Goal: Task Accomplishment & Management: Complete application form

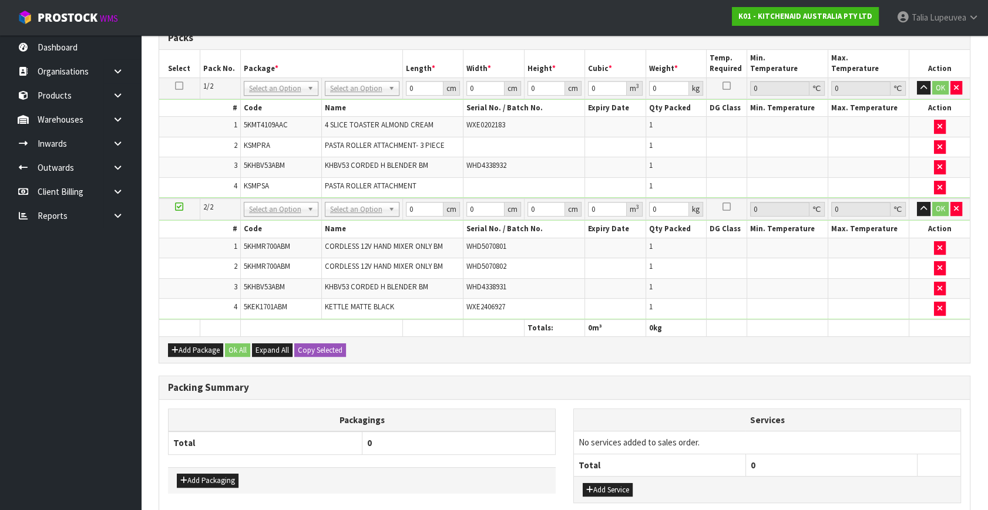
scroll to position [374, 0]
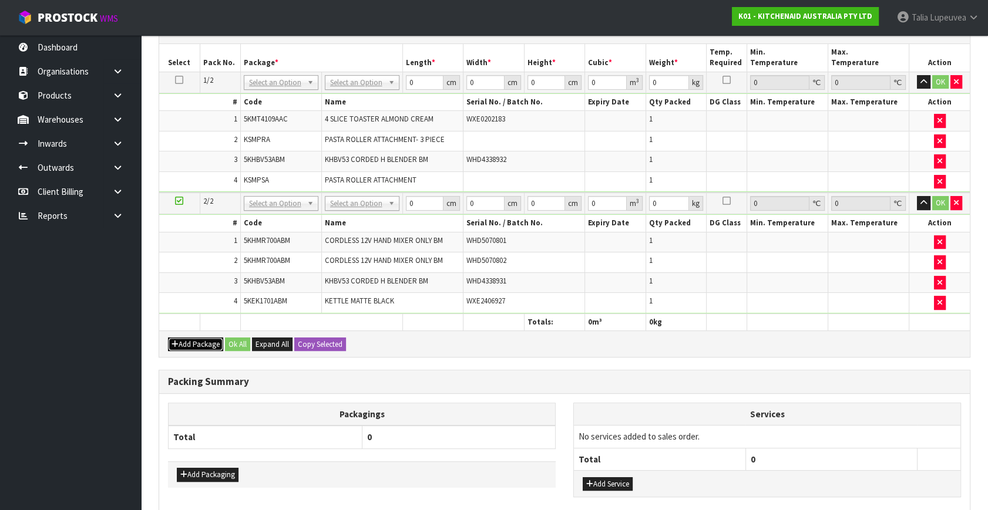
click at [183, 331] on div "Add Package Ok All Expand All Copy Selected" at bounding box center [564, 344] width 810 height 26
click at [173, 341] on icon "button" at bounding box center [174, 345] width 7 height 8
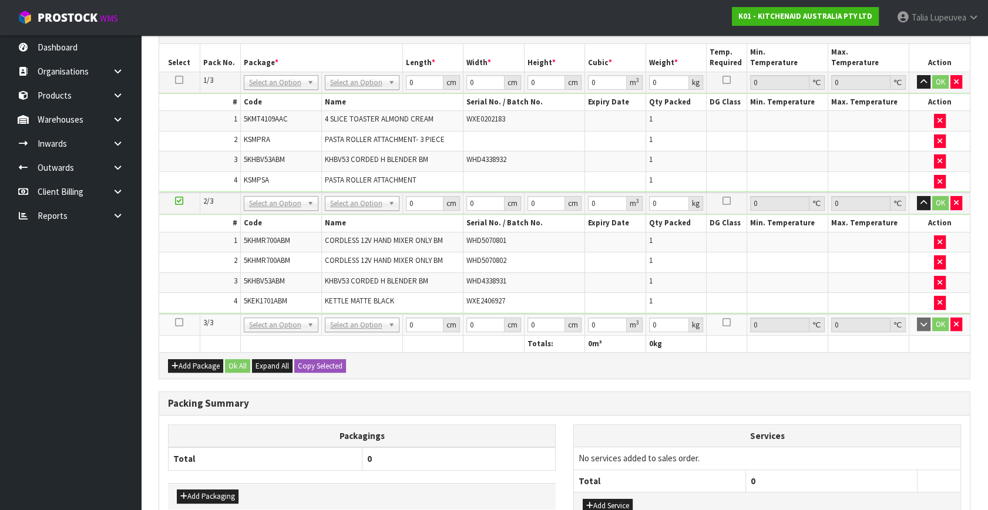
click at [179, 322] on icon at bounding box center [179, 322] width 8 height 1
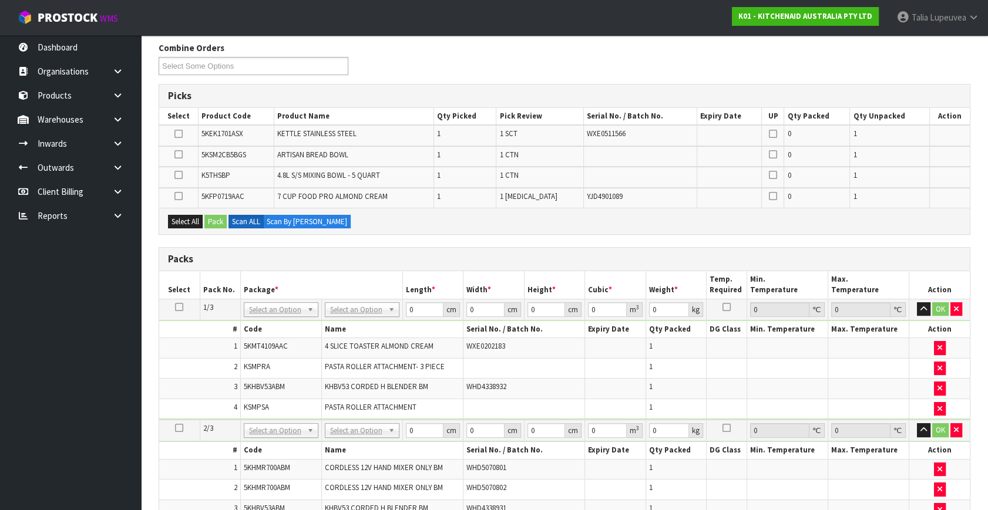
scroll to position [267, 0]
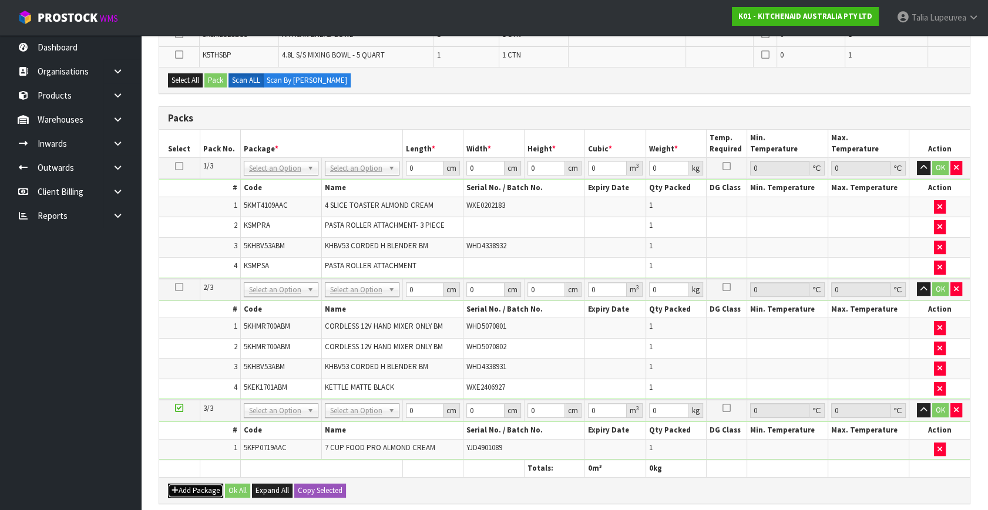
click at [184, 486] on button "Add Package" at bounding box center [195, 491] width 55 height 14
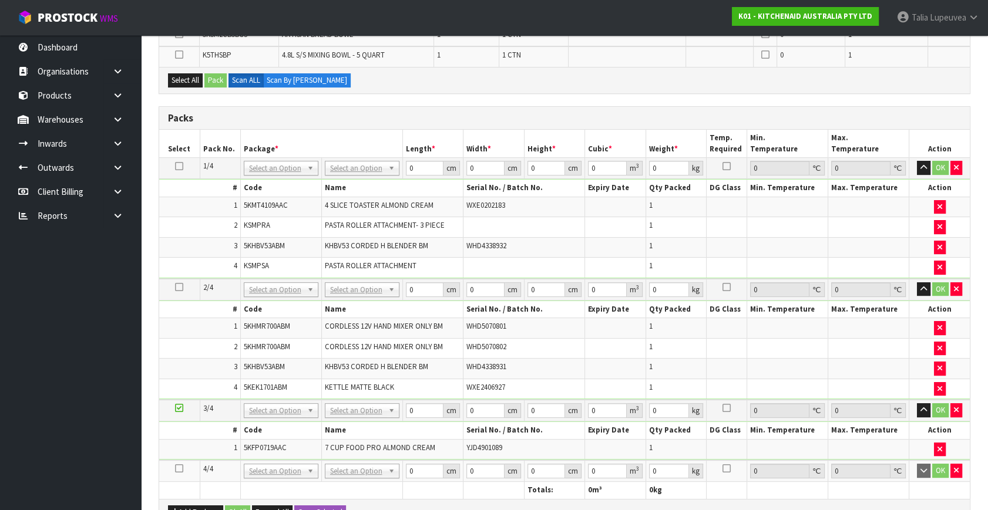
click at [179, 469] on icon at bounding box center [179, 469] width 8 height 1
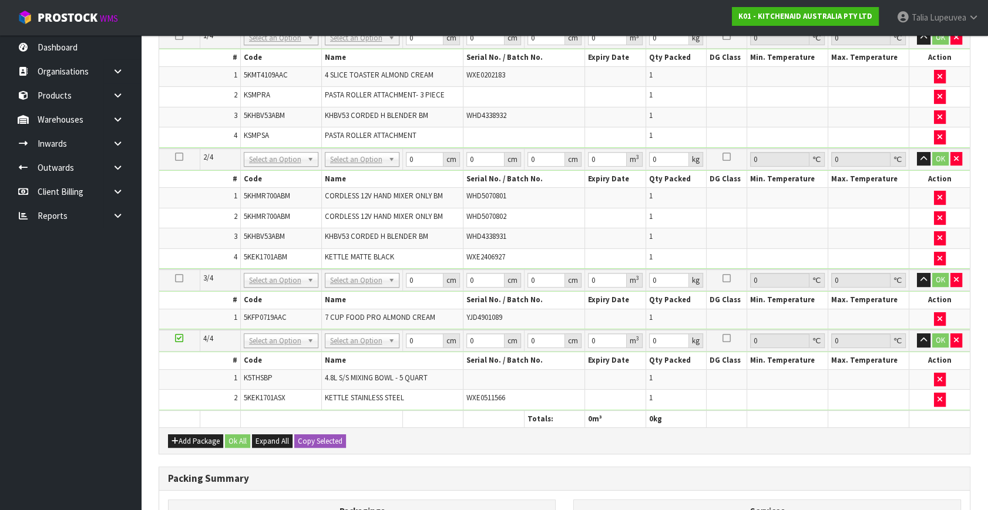
scroll to position [374, 0]
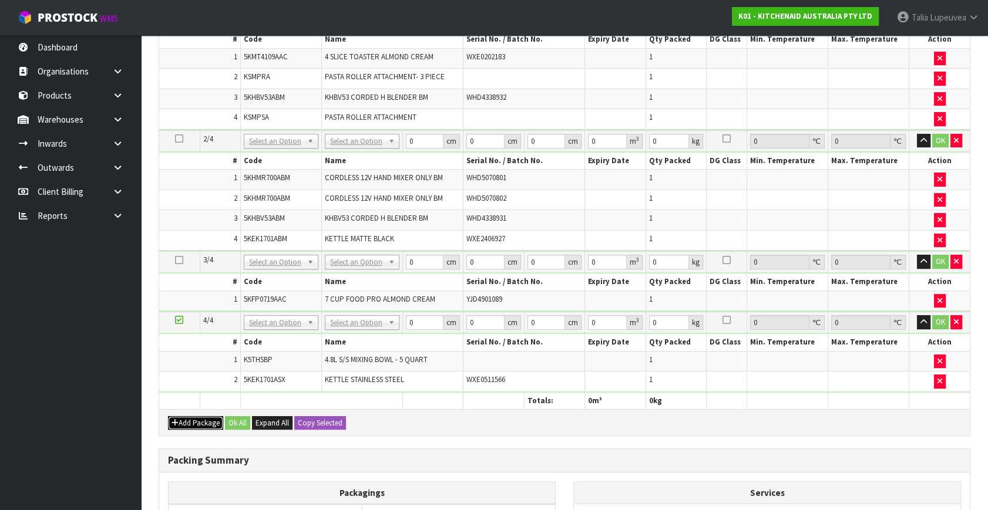
click at [186, 417] on button "Add Package" at bounding box center [195, 423] width 55 height 14
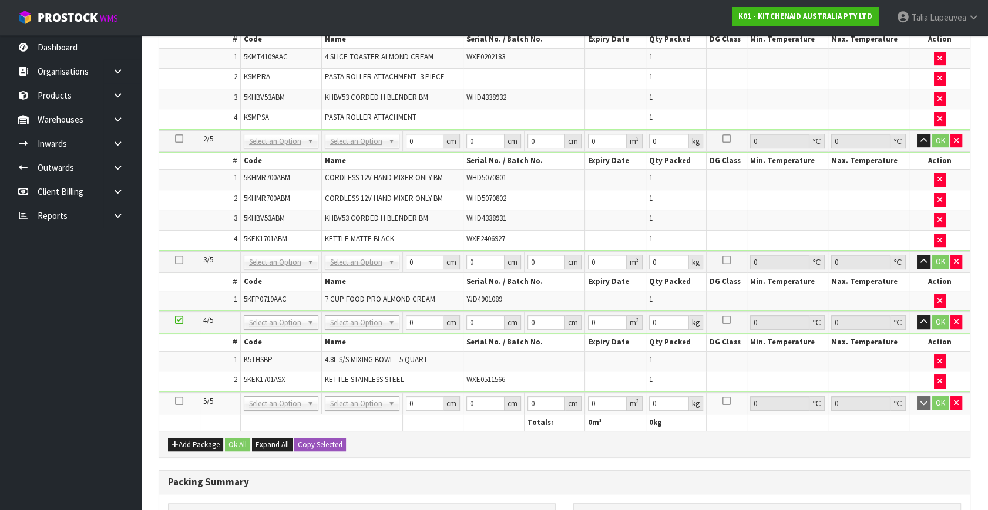
click at [176, 401] on icon at bounding box center [179, 401] width 8 height 1
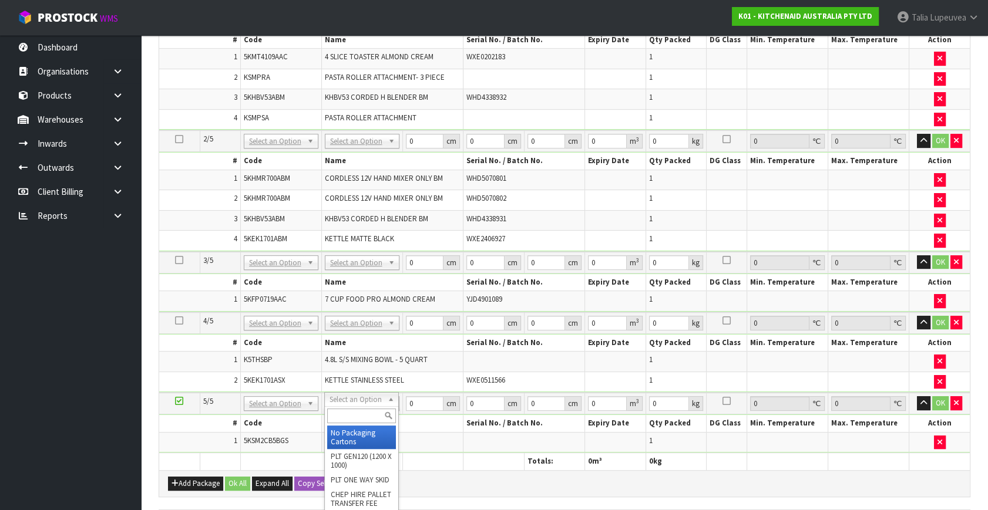
click at [367, 412] on input "text" at bounding box center [361, 416] width 69 height 15
type input "own"
type input "4.5"
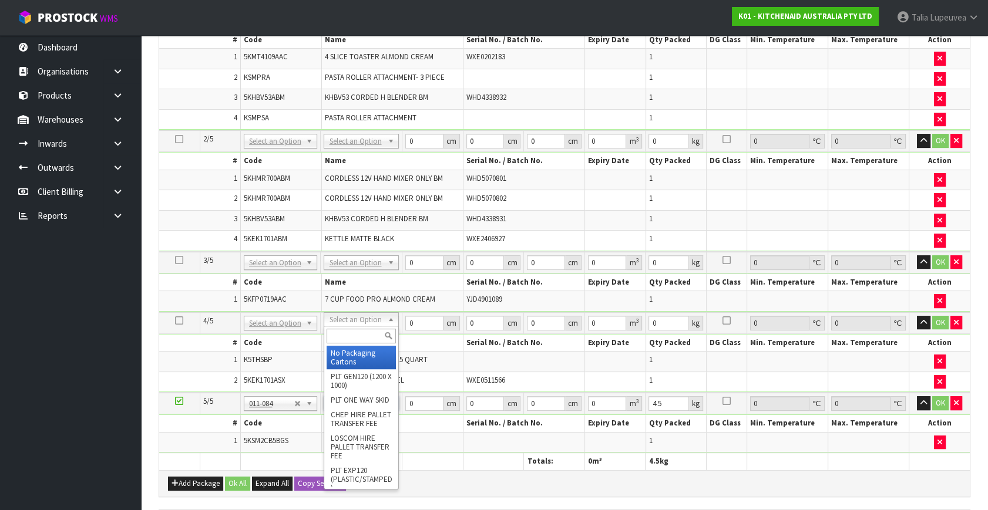
click at [360, 333] on input "text" at bounding box center [361, 336] width 69 height 15
type input "own"
type input "5"
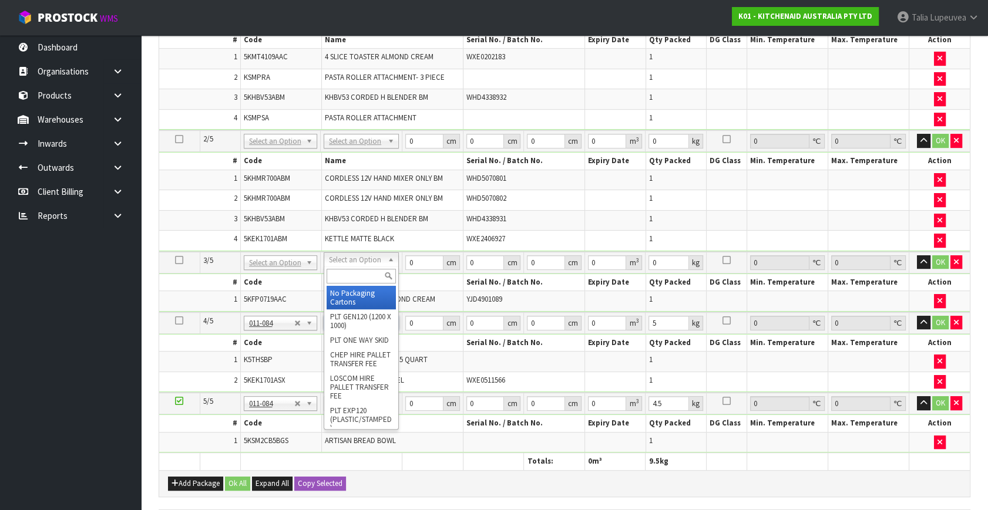
click at [357, 275] on input "text" at bounding box center [361, 276] width 69 height 15
type input "own"
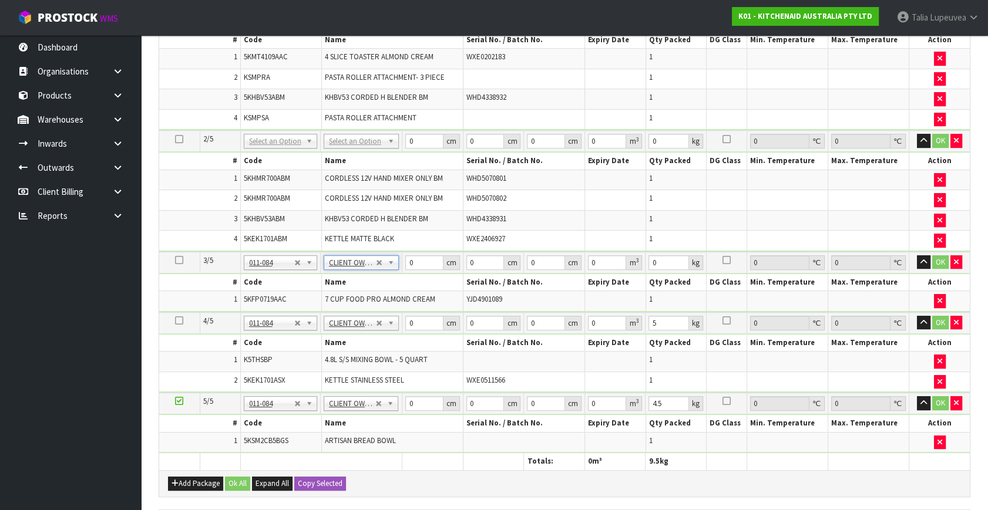
type input "4.3"
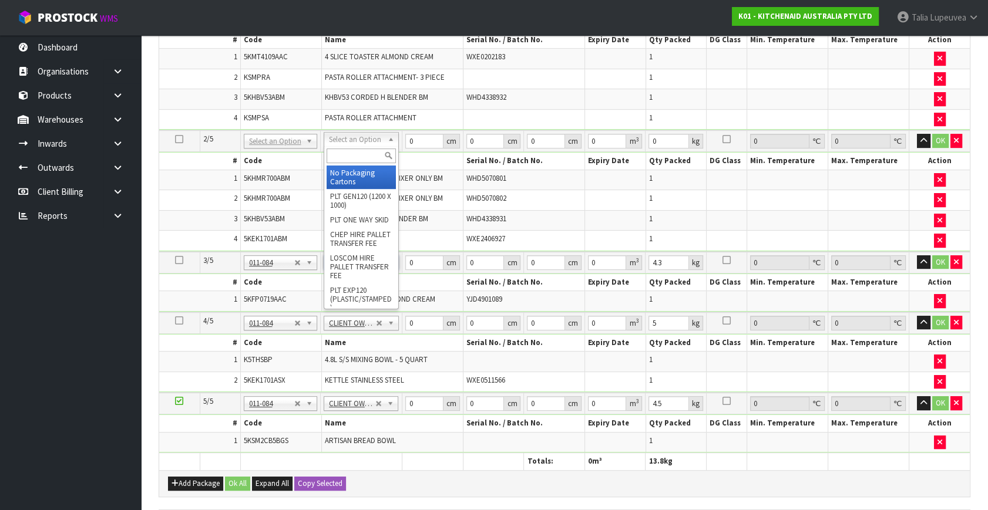
click at [367, 155] on input "text" at bounding box center [362, 156] width 70 height 15
type input "oc"
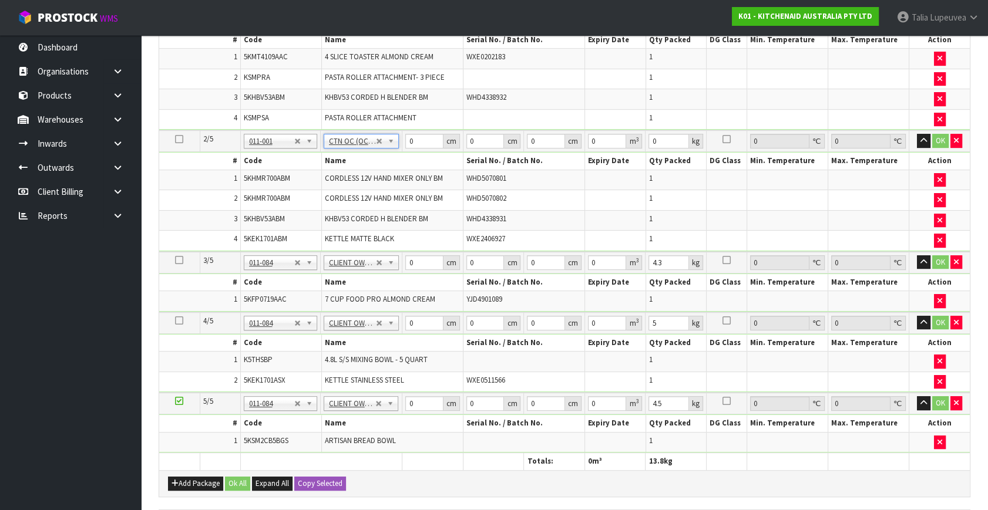
type input "5.86"
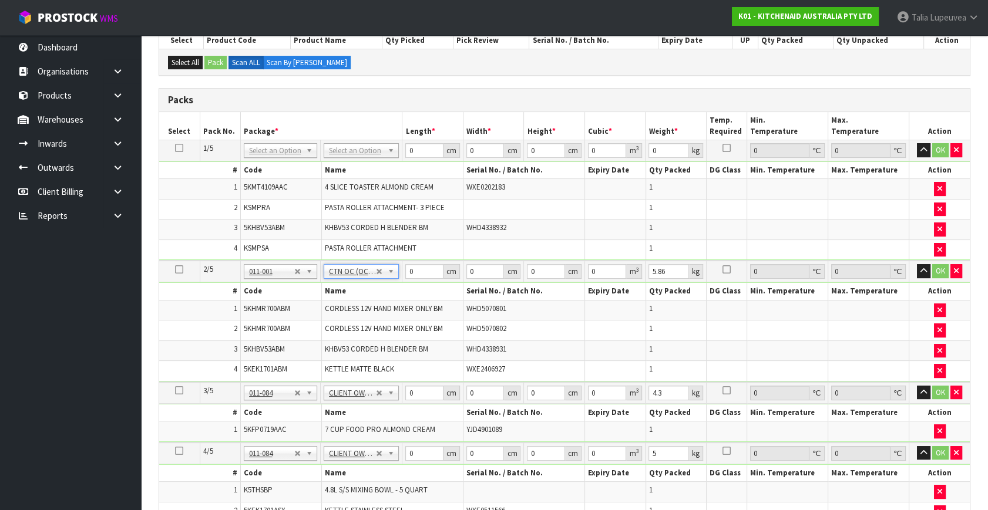
scroll to position [193, 0]
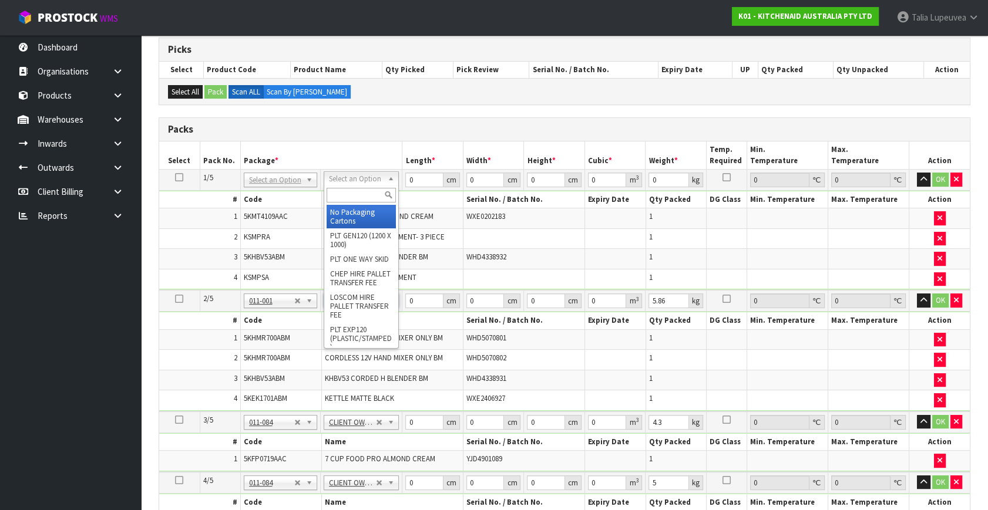
click at [358, 197] on input "text" at bounding box center [362, 195] width 70 height 15
type input "oc"
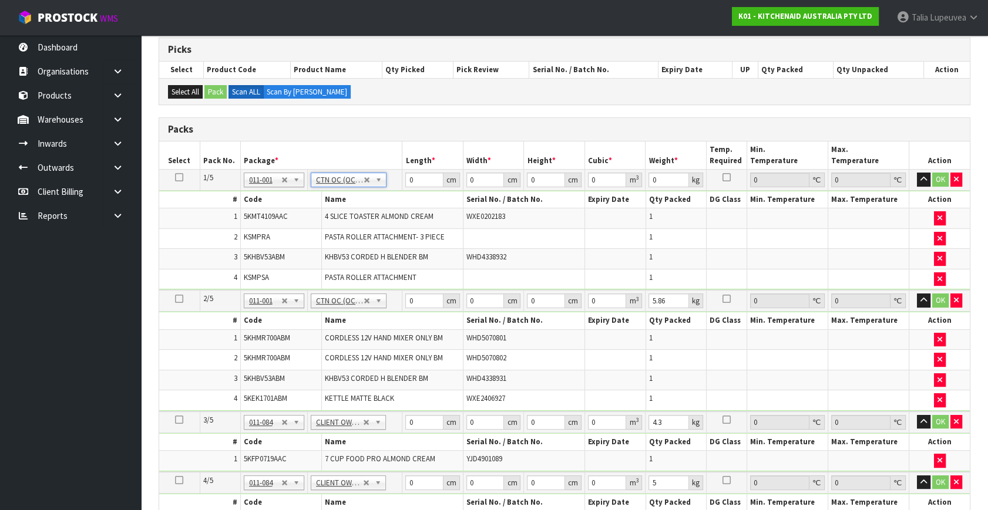
type input "10.69"
drag, startPoint x: 417, startPoint y: 178, endPoint x: 407, endPoint y: 177, distance: 10.0
click at [407, 177] on input "0" at bounding box center [424, 180] width 38 height 15
click at [420, 182] on input "0" at bounding box center [424, 180] width 38 height 15
drag, startPoint x: 407, startPoint y: 182, endPoint x: 397, endPoint y: 180, distance: 10.1
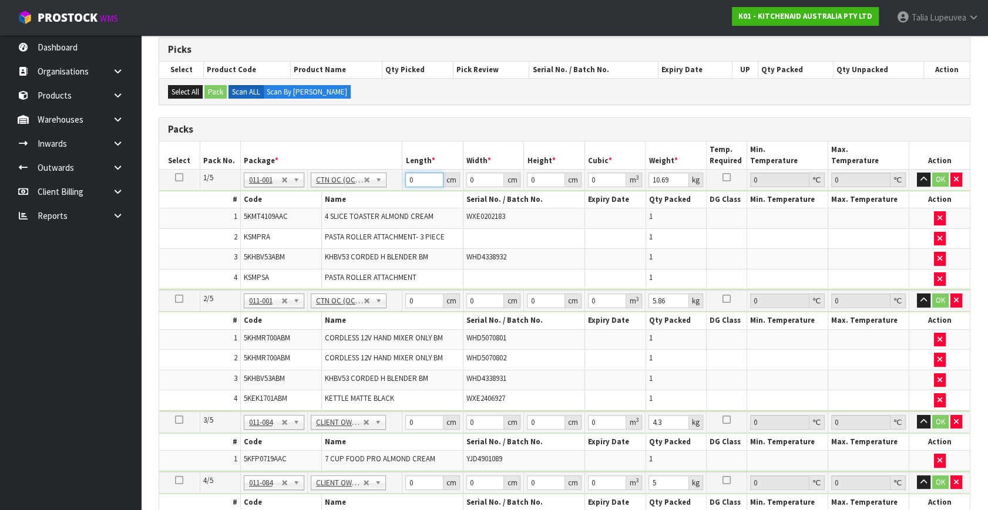
click at [397, 180] on tr "1/5 NONE 007-001 007-002 007-004 007-009 007-013 007-014 007-015 007-017 007-01…" at bounding box center [564, 180] width 810 height 21
type input "52"
type input "34"
type input "4"
type input "0.007072"
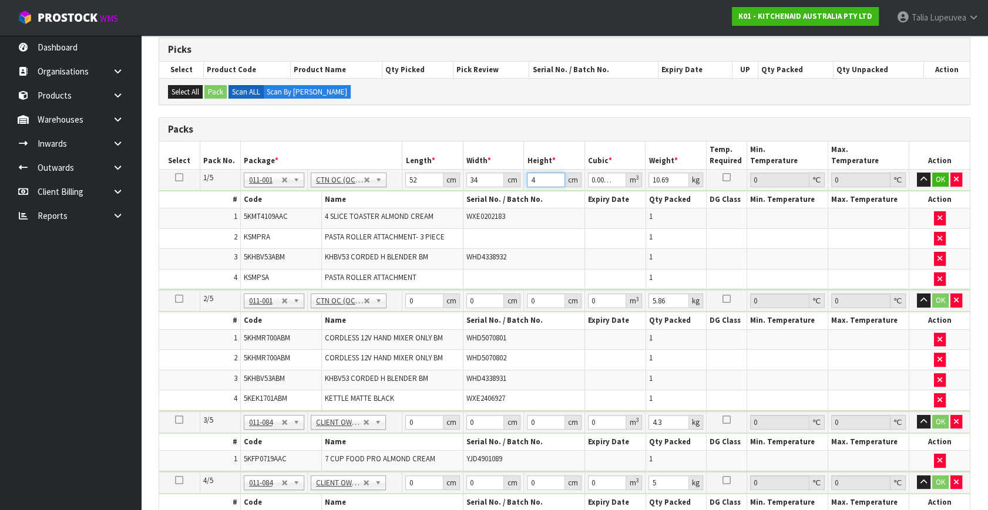
type input "44"
type input "0.077792"
type input "44"
type input "12"
click at [946, 178] on button "OK" at bounding box center [940, 180] width 16 height 14
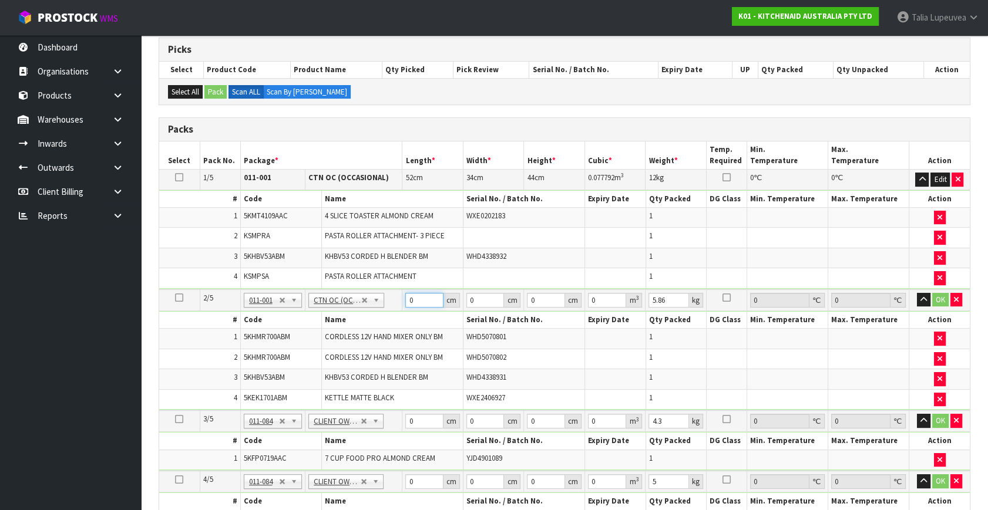
drag, startPoint x: 421, startPoint y: 295, endPoint x: 398, endPoint y: 300, distance: 24.0
click at [398, 300] on tr "2/5 NONE 007-001 007-002 007-004 007-009 007-013 007-014 007-015 007-017 007-01…" at bounding box center [564, 301] width 810 height 22
type input "44"
type input "31"
type input "3"
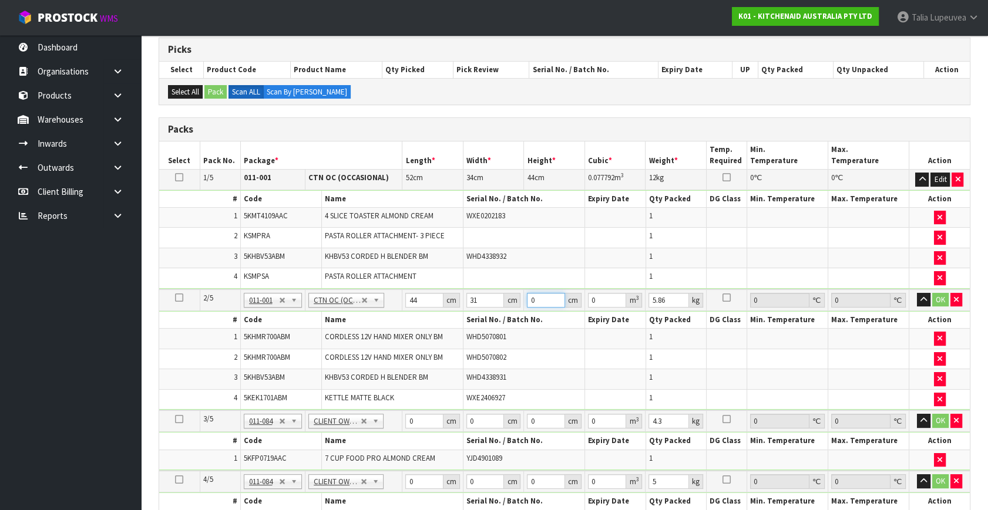
type input "0.004092"
type input "37"
type input "0.050468"
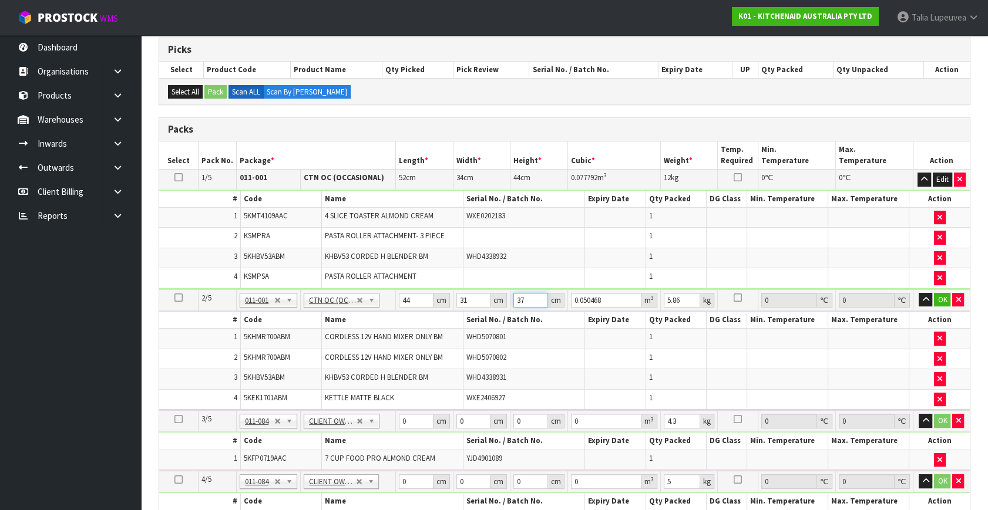
type input "37"
type input "7"
click at [940, 295] on button "OK" at bounding box center [942, 300] width 16 height 14
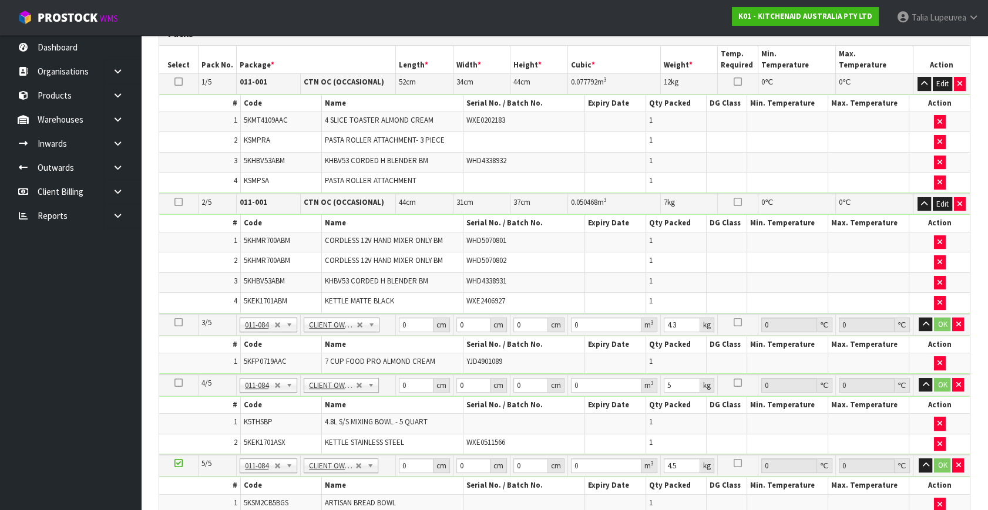
scroll to position [300, 0]
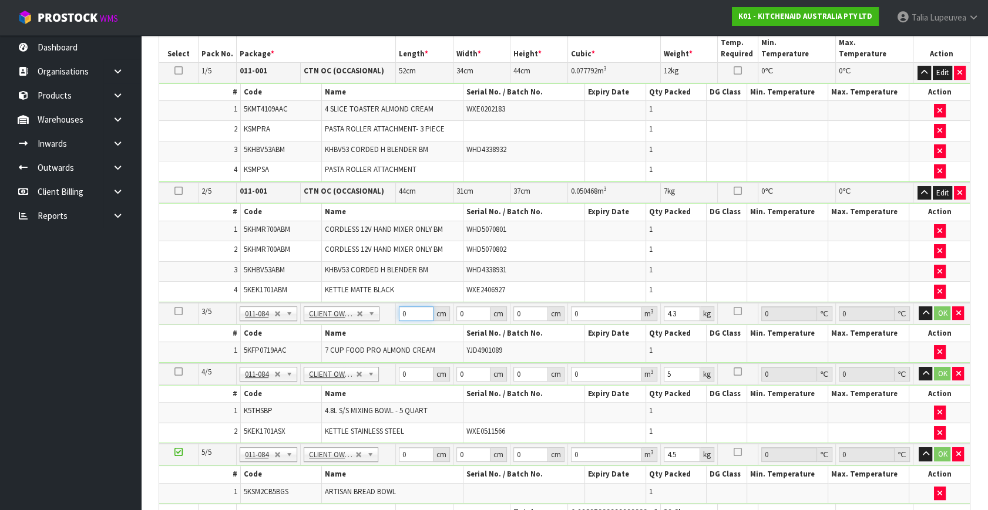
drag, startPoint x: 411, startPoint y: 311, endPoint x: 392, endPoint y: 312, distance: 18.2
click at [392, 312] on tr "3/5 NONE 007-001 007-002 007-004 007-009 007-013 007-014 007-015 007-017 007-01…" at bounding box center [564, 314] width 810 height 22
type input "43"
type input "30"
type input "3"
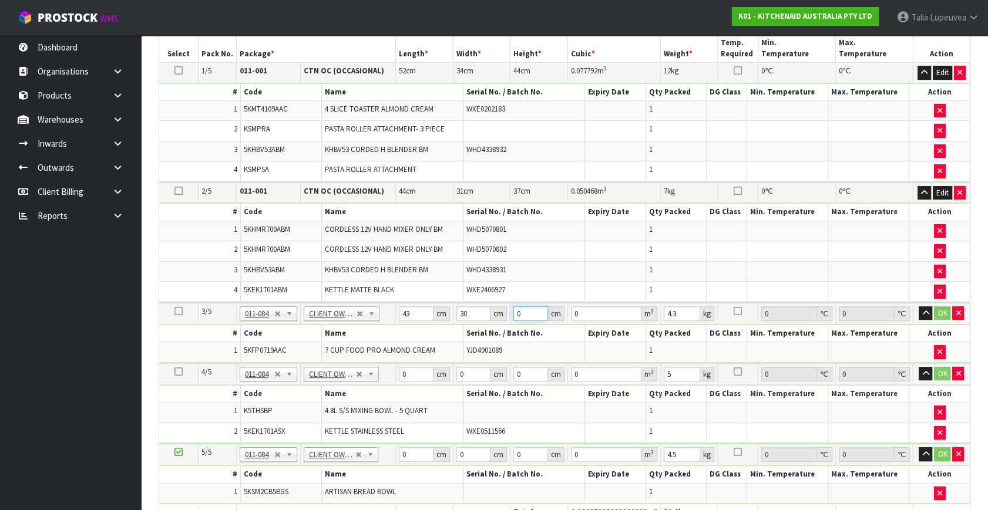
type input "0.00387"
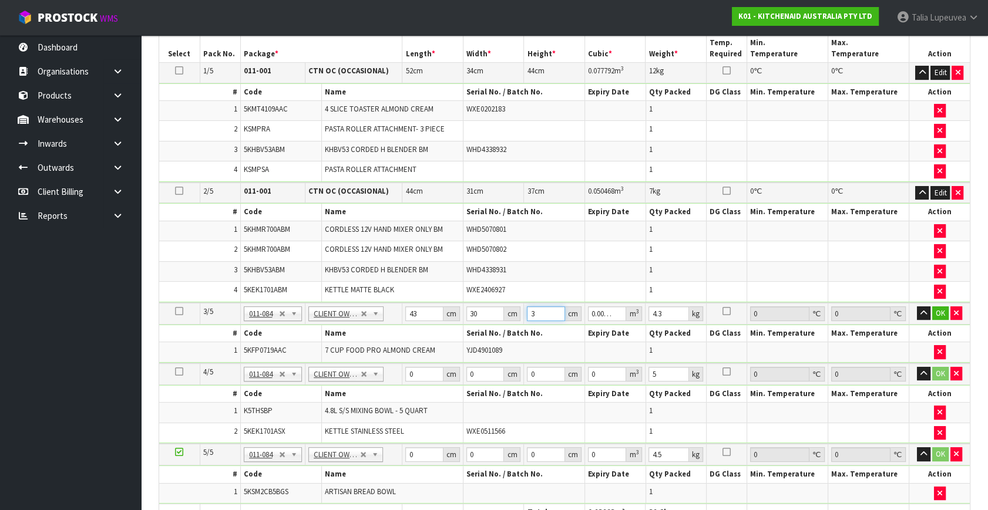
type input "34"
type input "0.04386"
type input "34"
type input "5"
drag, startPoint x: 412, startPoint y: 371, endPoint x: 402, endPoint y: 370, distance: 10.6
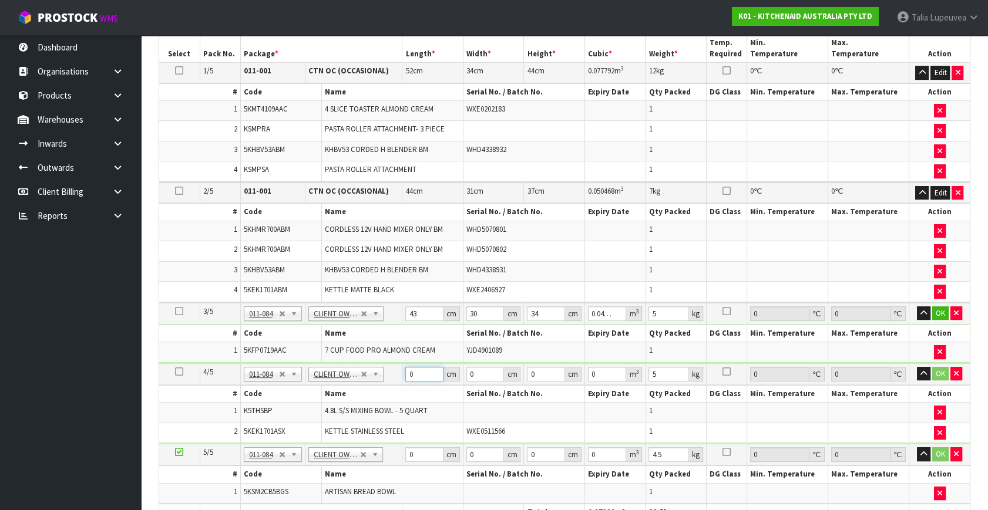
click at [402, 370] on td "0 cm" at bounding box center [432, 375] width 61 height 22
type input "57"
type input "36"
type input "2"
type input "0.004104"
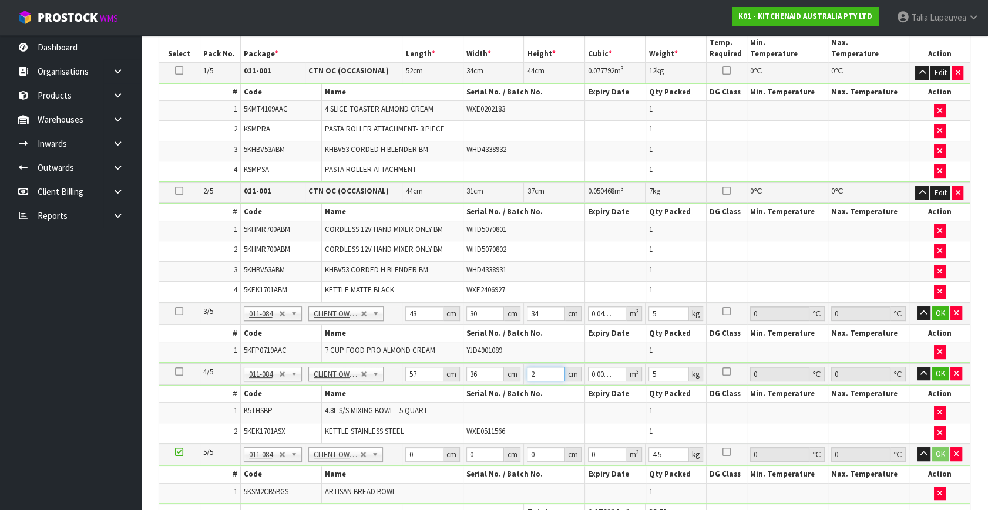
type input "28"
type input "0.057456"
type input "28"
drag, startPoint x: 417, startPoint y: 454, endPoint x: 401, endPoint y: 452, distance: 16.0
click at [401, 452] on tr "5/5 NONE 007-001 007-002 007-004 007-009 007-013 007-014 007-015 007-017 007-01…" at bounding box center [564, 455] width 810 height 22
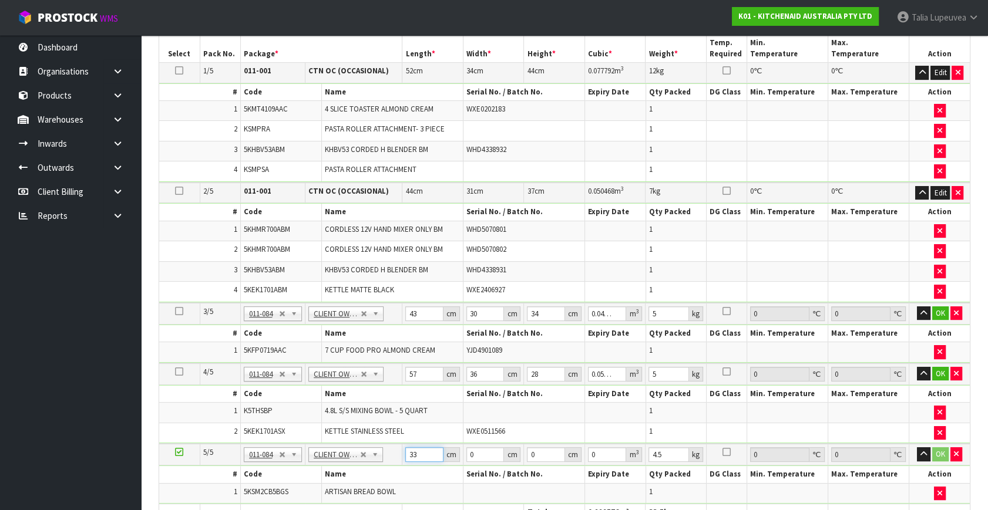
type input "33"
type input "32"
type input "3"
type input "0.003168"
type input "33"
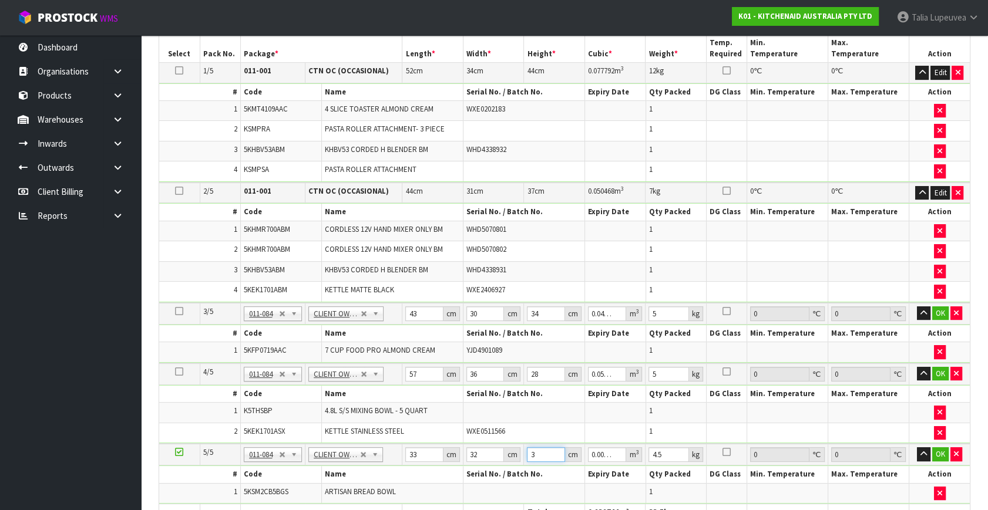
type input "0.034848"
type input "33"
type input "5"
click at [944, 309] on button "OK" at bounding box center [940, 314] width 16 height 14
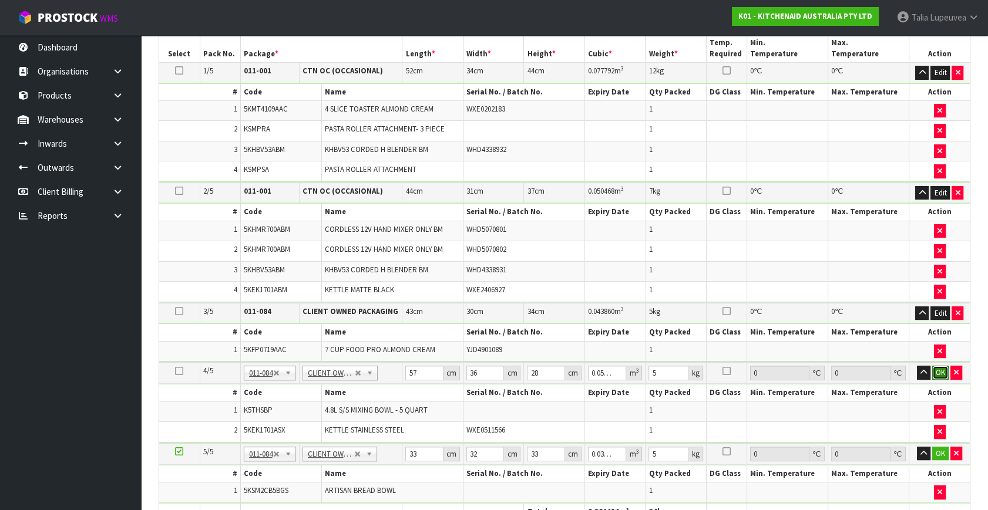
click at [940, 374] on button "OK" at bounding box center [940, 373] width 16 height 14
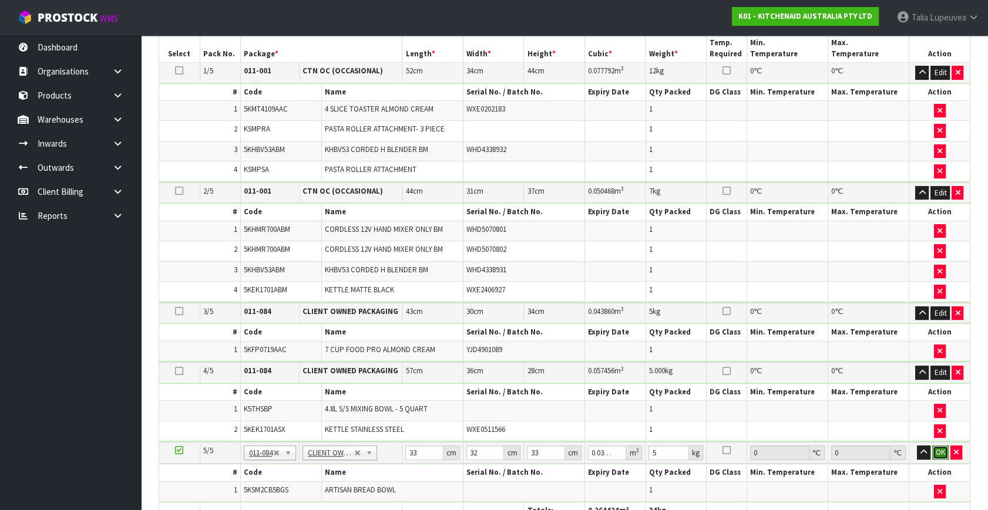
click at [939, 448] on button "OK" at bounding box center [940, 453] width 16 height 14
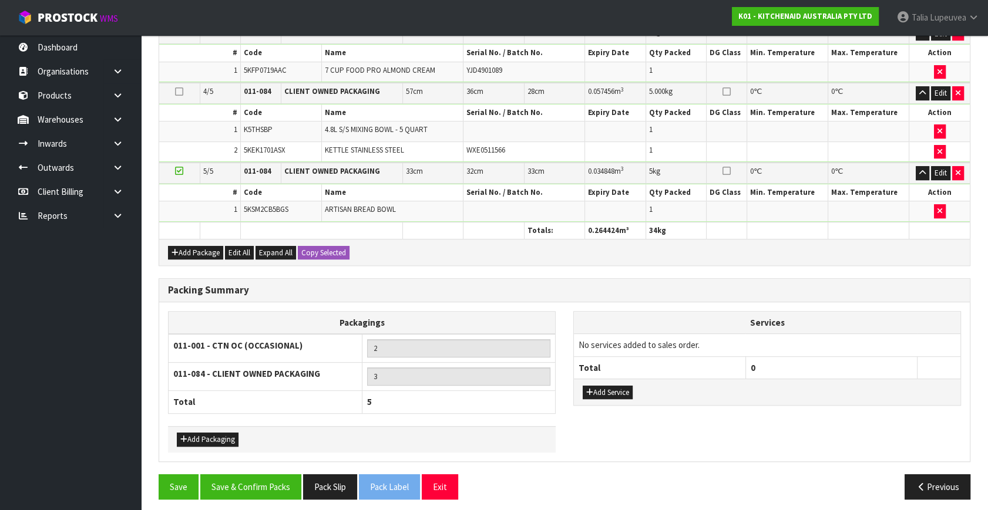
scroll to position [580, 0]
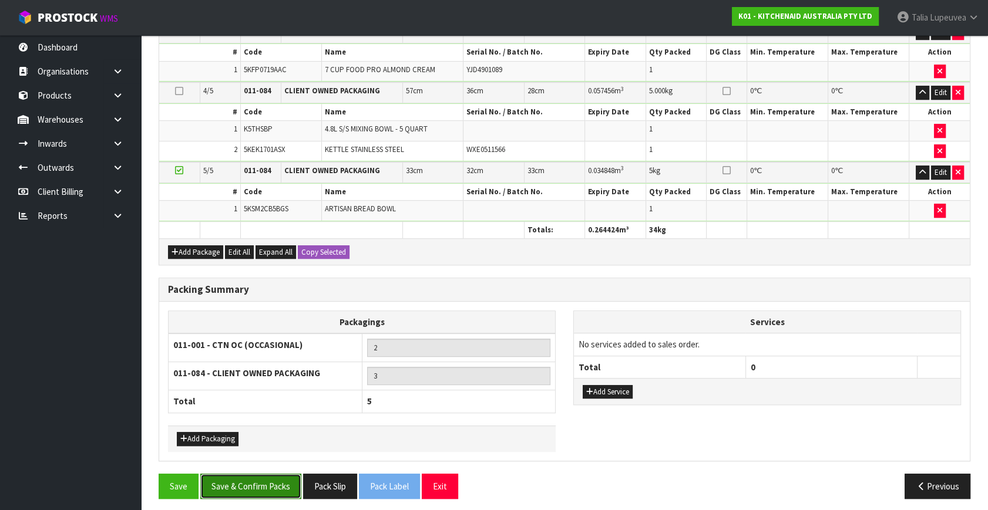
click at [261, 477] on button "Save & Confirm Packs" at bounding box center [250, 486] width 101 height 25
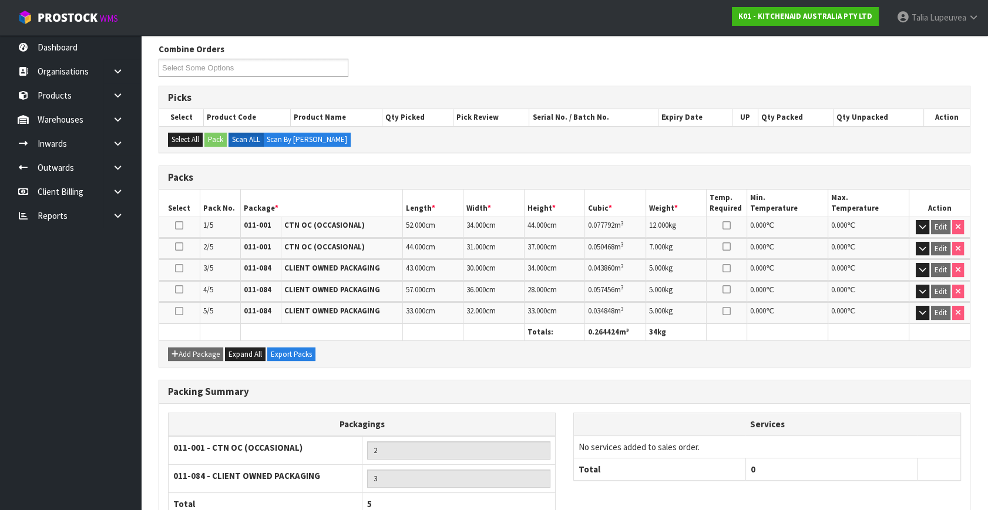
scroll to position [266, 0]
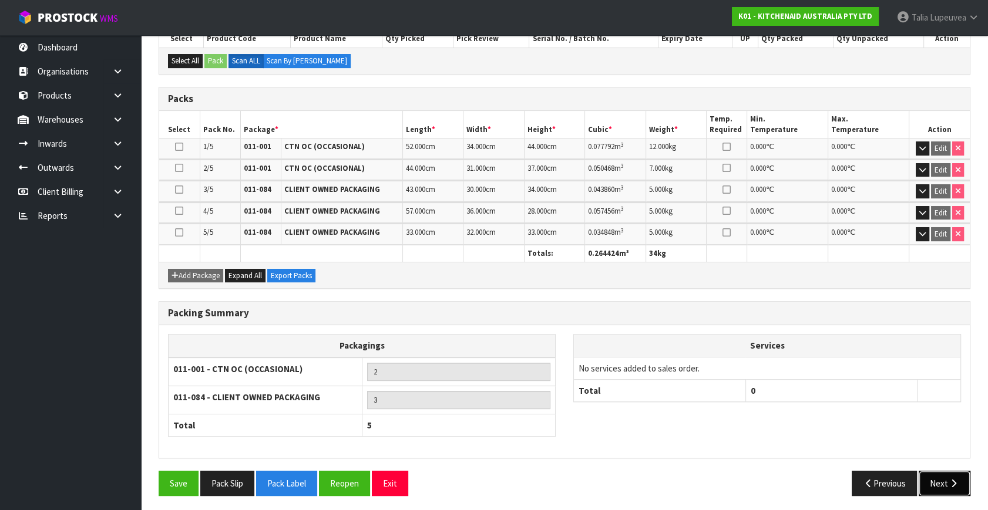
drag, startPoint x: 934, startPoint y: 474, endPoint x: 865, endPoint y: 455, distance: 71.8
click at [934, 473] on button "Next" at bounding box center [944, 483] width 52 height 25
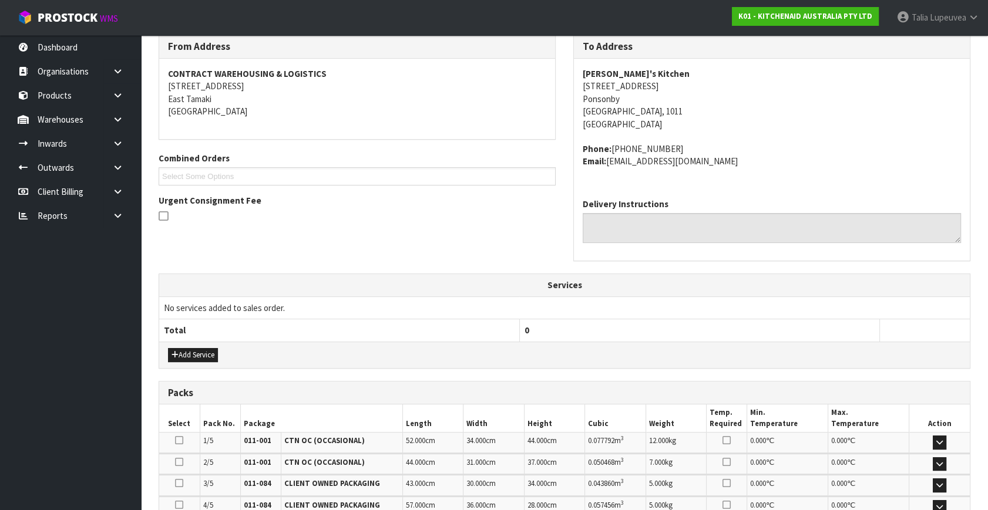
scroll to position [374, 0]
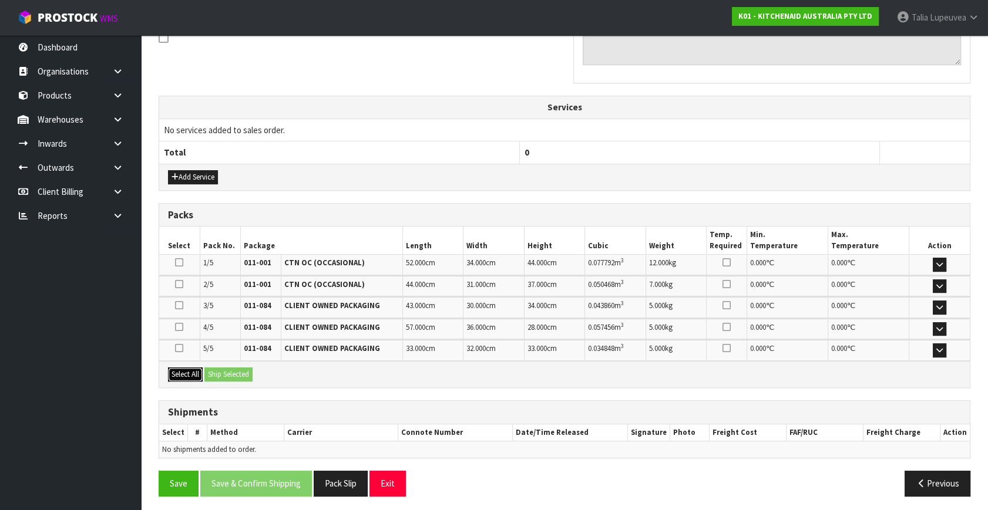
click at [200, 370] on button "Select All" at bounding box center [185, 375] width 35 height 14
click at [230, 371] on button "Ship Selected" at bounding box center [228, 375] width 48 height 14
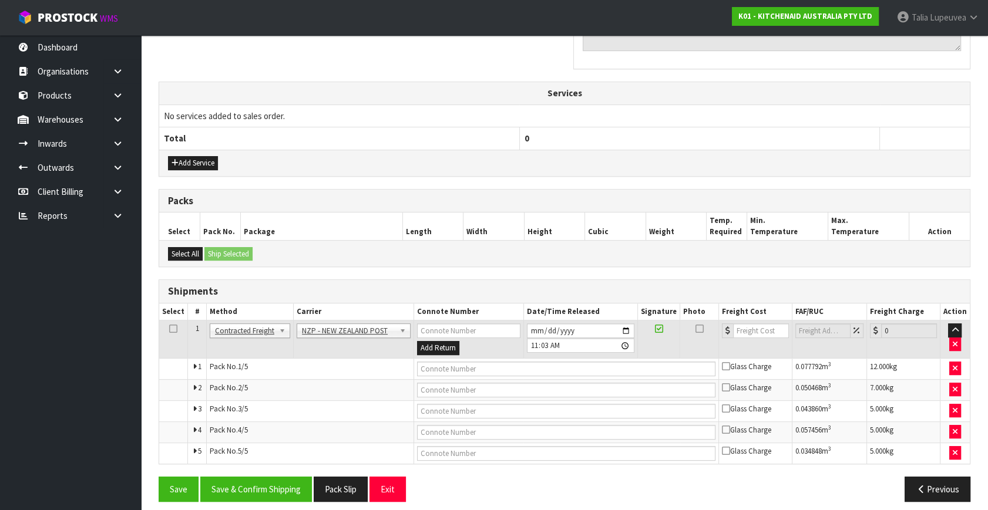
scroll to position [394, 0]
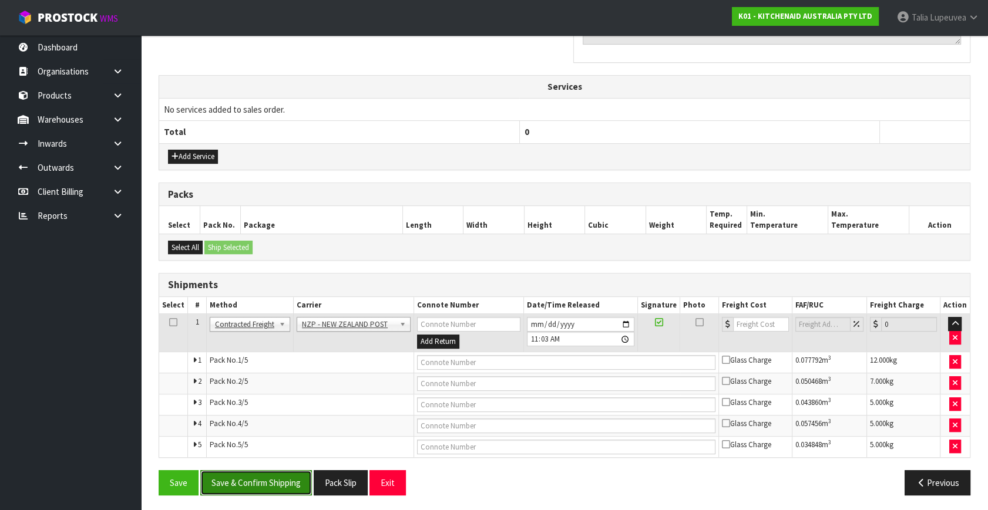
click at [252, 479] on button "Save & Confirm Shipping" at bounding box center [256, 482] width 112 height 25
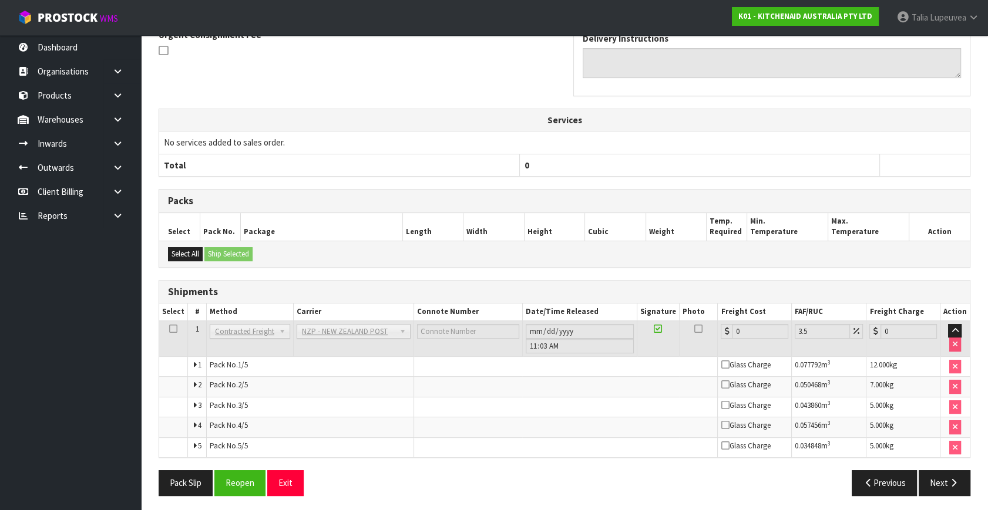
scroll to position [374, 0]
click at [235, 473] on button "Reopen" at bounding box center [239, 482] width 51 height 25
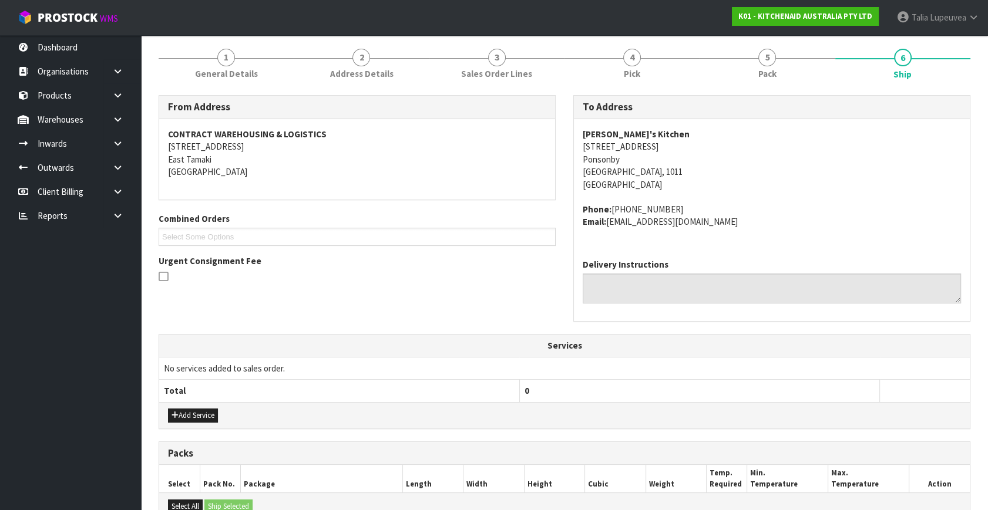
scroll to position [374, 0]
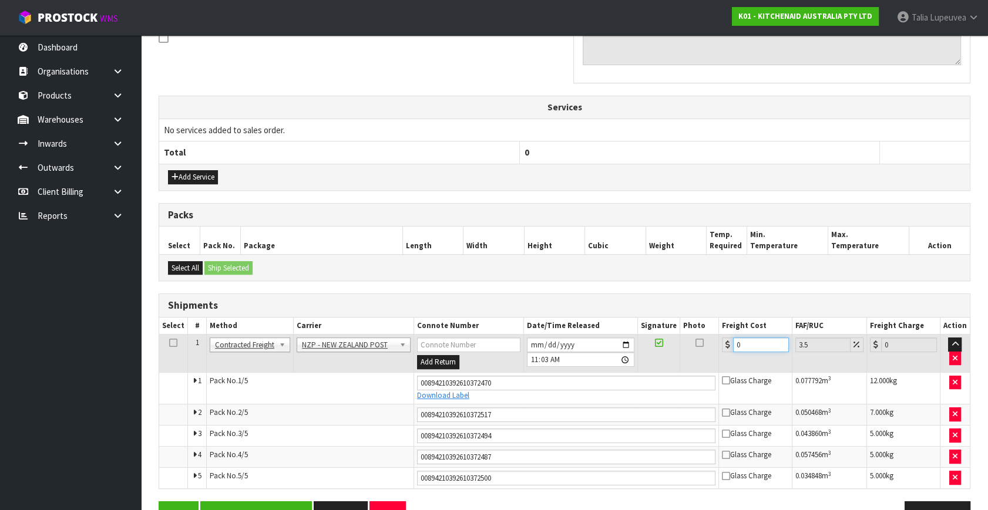
drag, startPoint x: 748, startPoint y: 346, endPoint x: 712, endPoint y: 345, distance: 35.3
click at [712, 345] on tr "1 Client Local Pickup Customer Local Pickup Company Freight Contracted Freight …" at bounding box center [564, 354] width 810 height 38
type input "2"
type input "2.07"
type input "21"
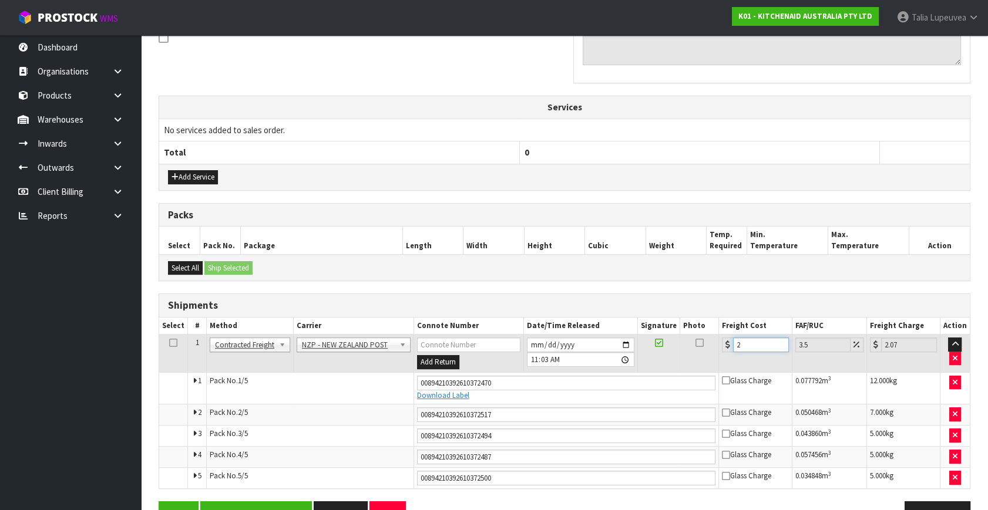
type input "21.73"
type input "21.6"
type input "22.36"
type input "21.65"
type input "22.41"
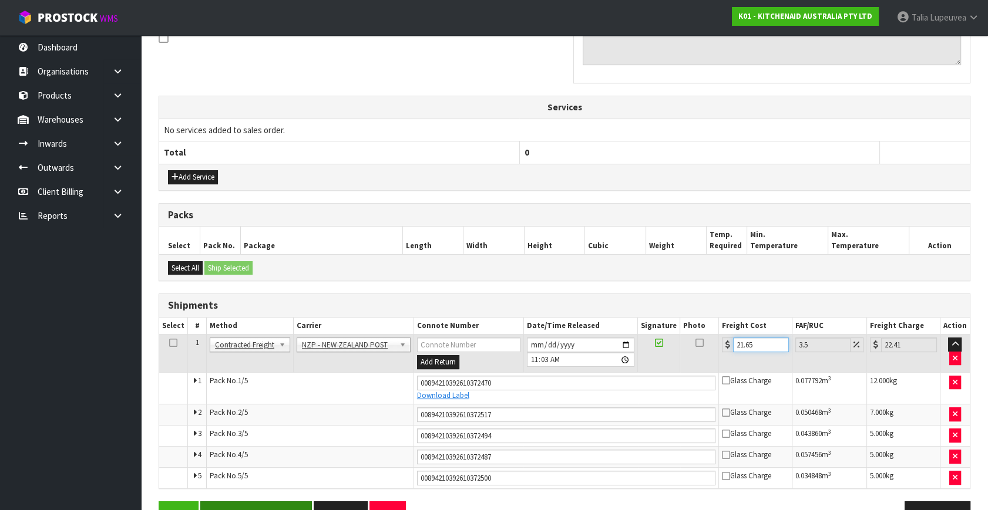
scroll to position [405, 0]
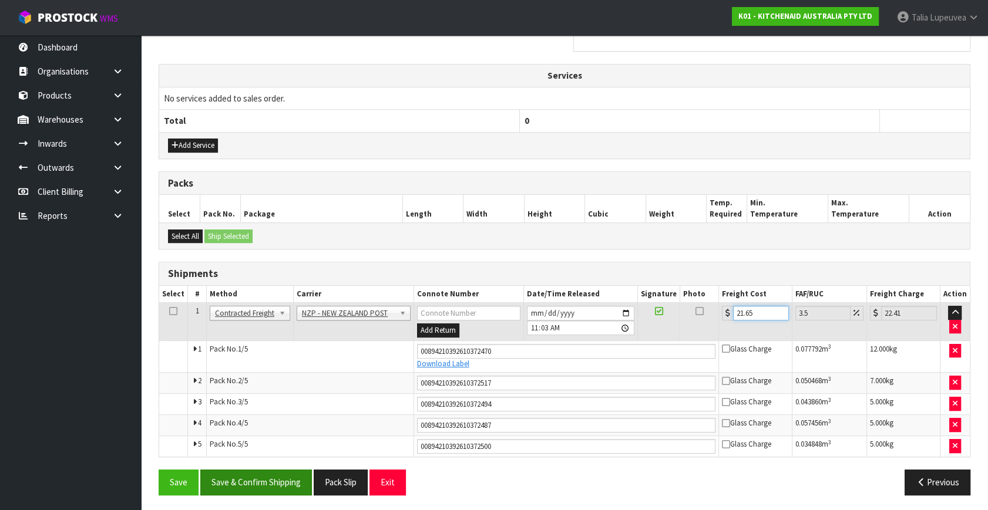
type input "21.65"
click at [279, 483] on button "Save & Confirm Shipping" at bounding box center [256, 482] width 112 height 25
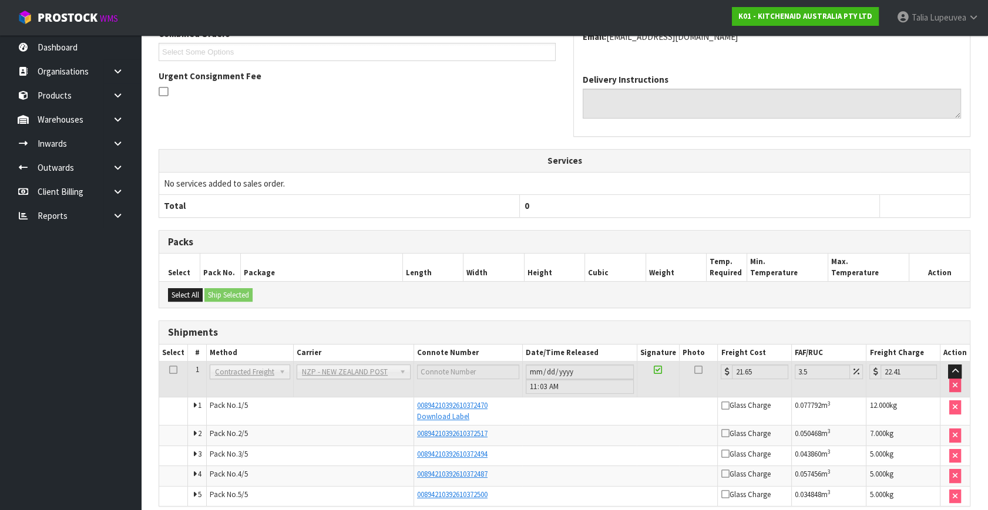
scroll to position [370, 0]
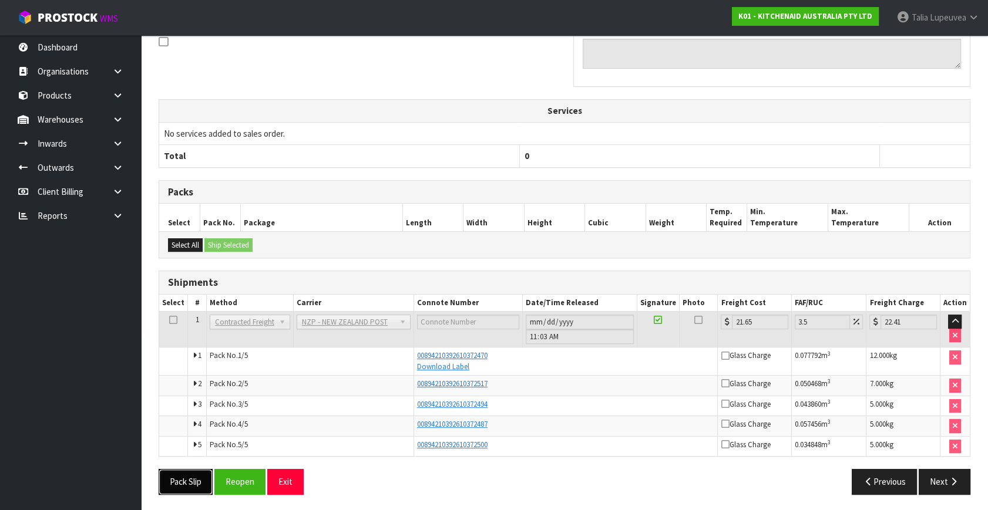
click at [181, 475] on button "Pack Slip" at bounding box center [186, 481] width 54 height 25
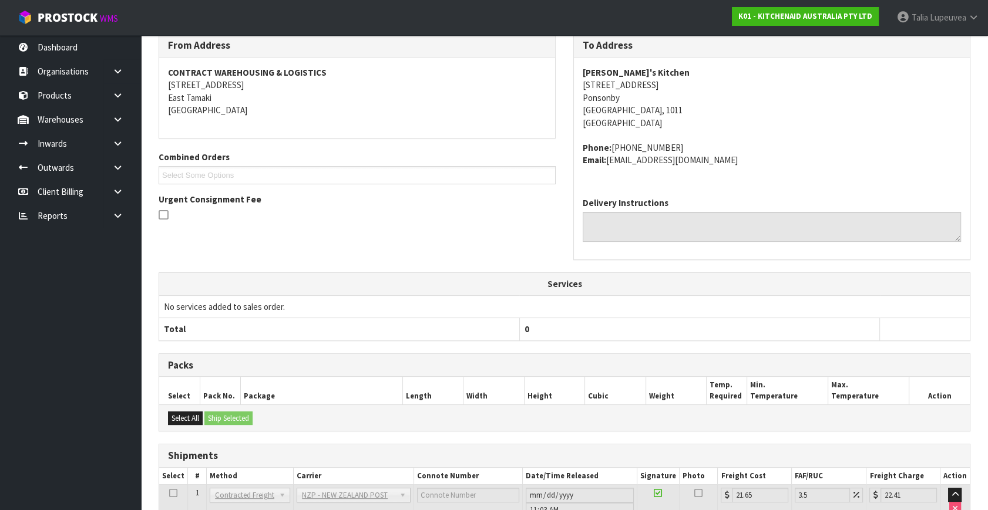
scroll to position [0, 0]
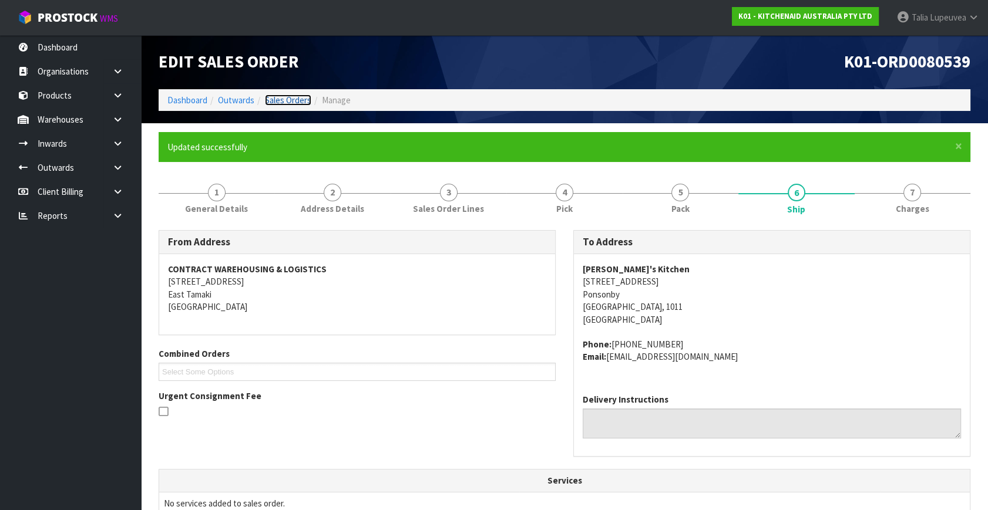
click at [285, 100] on link "Sales Orders" at bounding box center [288, 100] width 46 height 11
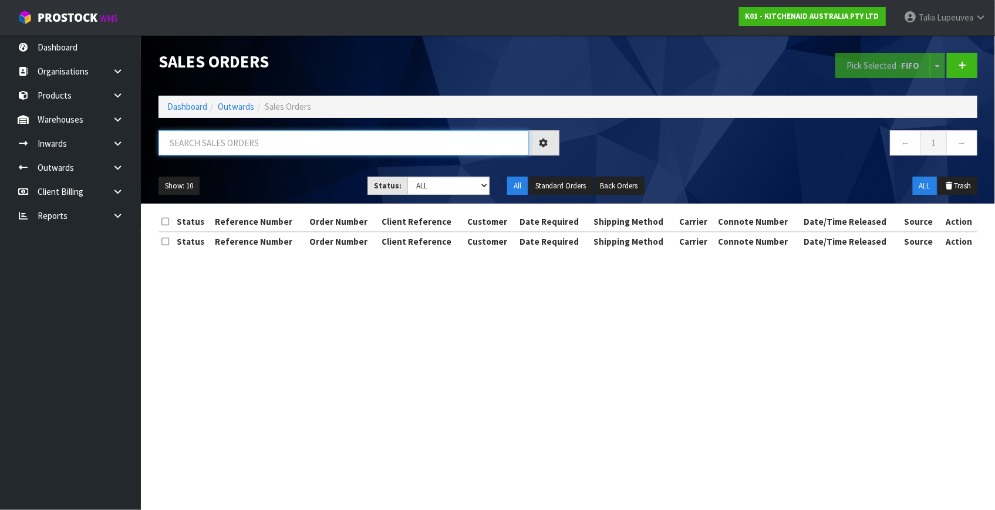
click at [406, 150] on input "text" at bounding box center [344, 142] width 371 height 25
type input "JOB-0417378"
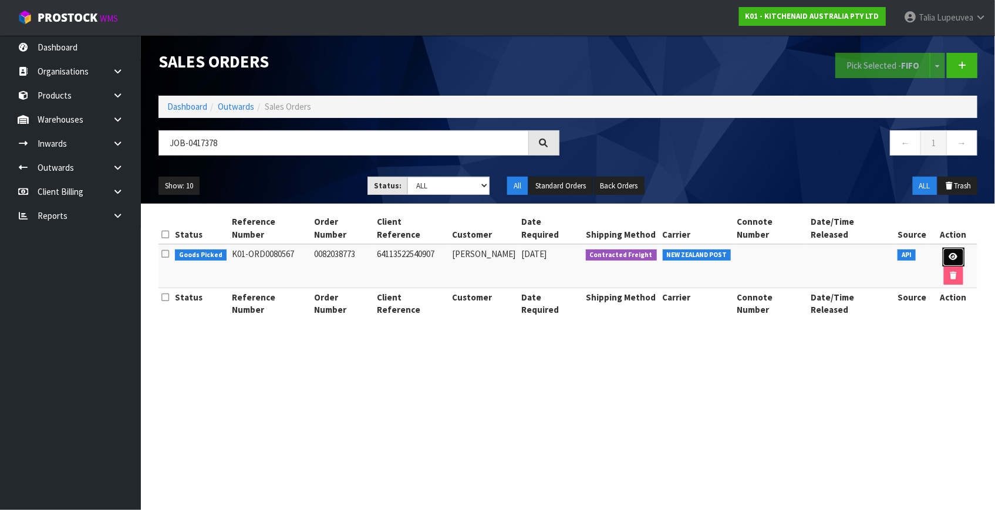
click at [947, 249] on link at bounding box center [954, 257] width 22 height 19
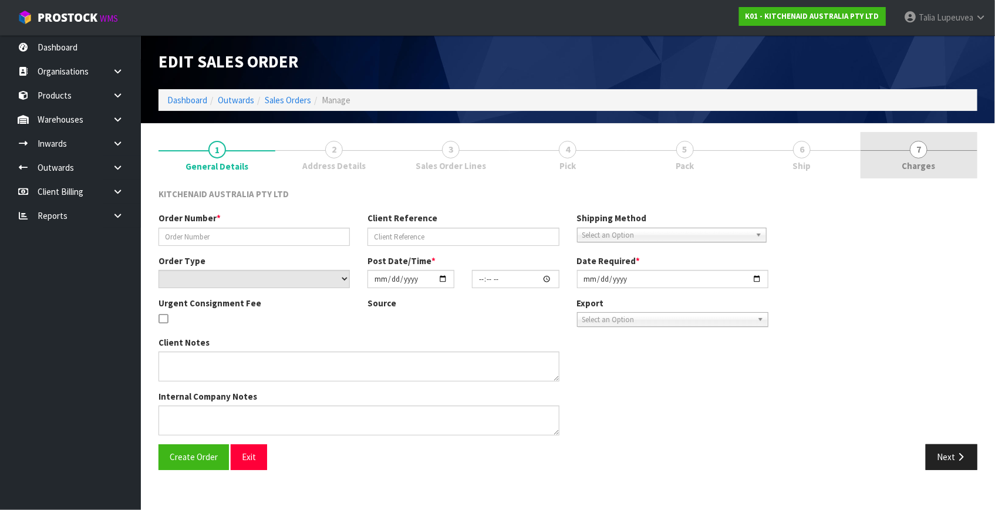
type input "0082038773"
type input "64113522540907"
select select "number:0"
type input "[DATE]"
type input "06:38:45.000"
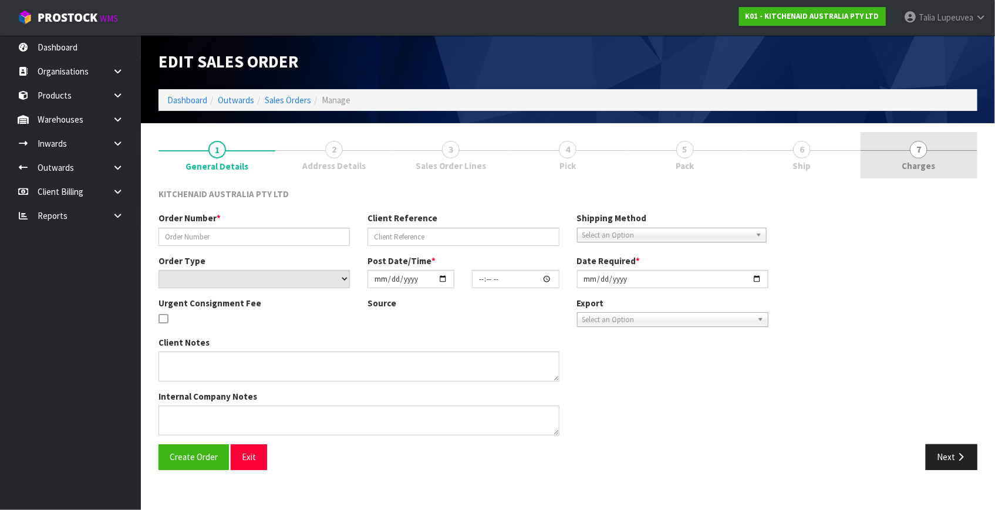
type input "[DATE]"
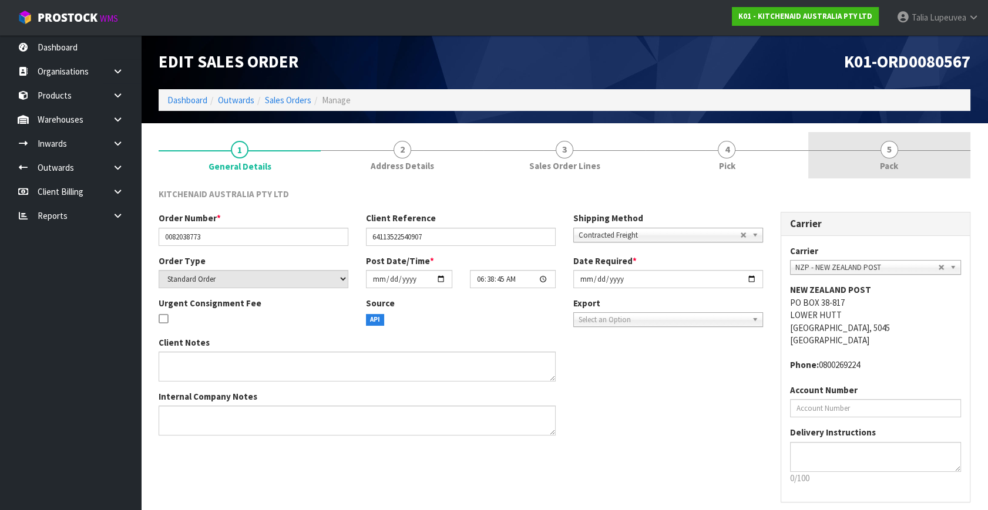
click at [837, 164] on link "5 Pack" at bounding box center [889, 155] width 162 height 46
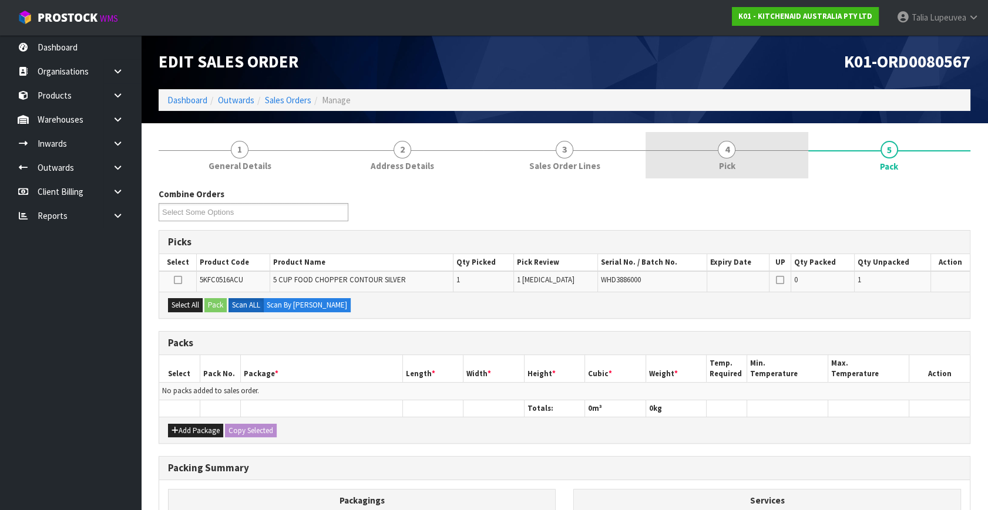
click at [715, 163] on link "4 Pick" at bounding box center [726, 155] width 162 height 46
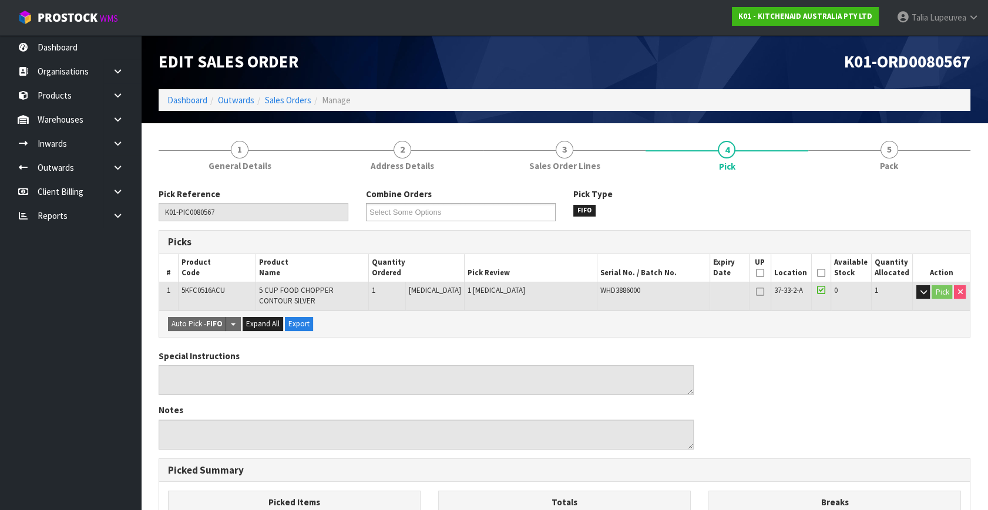
click at [817, 287] on icon at bounding box center [821, 289] width 8 height 9
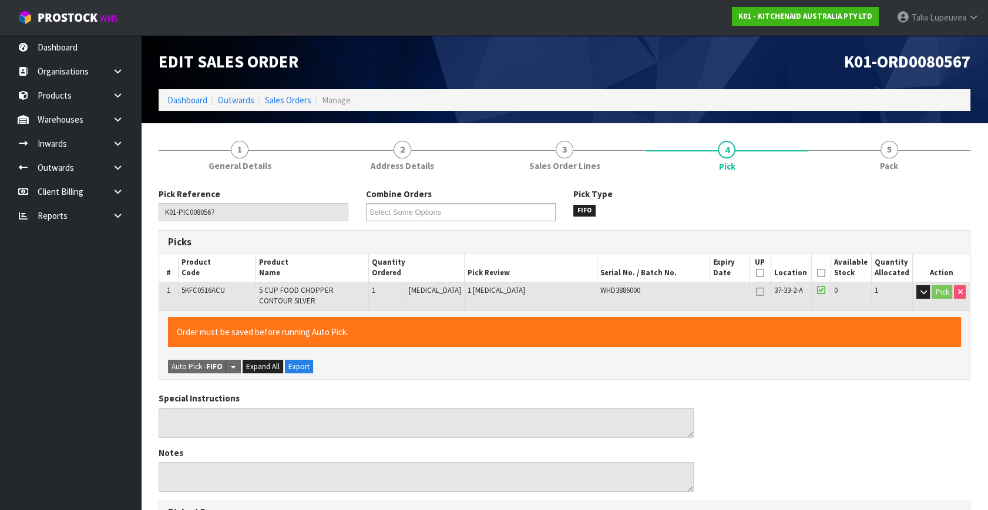
drag, startPoint x: 817, startPoint y: 287, endPoint x: 798, endPoint y: 346, distance: 62.4
click at [798, 346] on div "Order must be saved before running Auto Pick." at bounding box center [564, 332] width 793 height 30
click at [821, 274] on icon at bounding box center [821, 273] width 8 height 1
click at [820, 274] on icon at bounding box center [821, 273] width 8 height 1
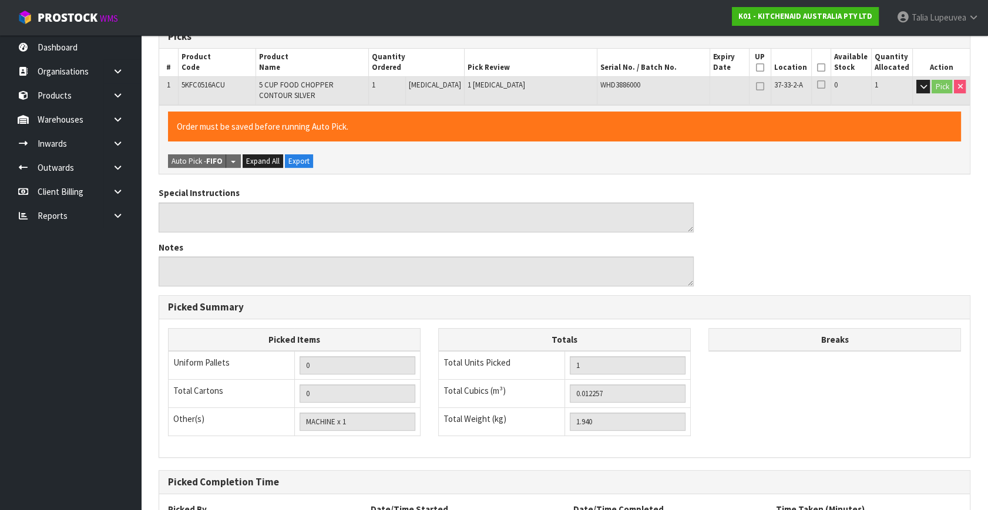
scroll to position [312, 0]
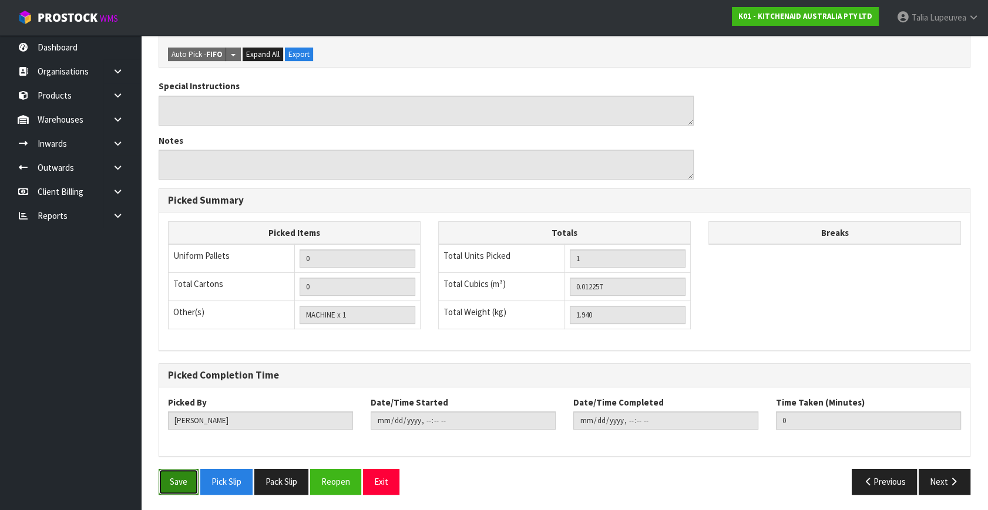
click at [186, 481] on button "Save" at bounding box center [179, 481] width 40 height 25
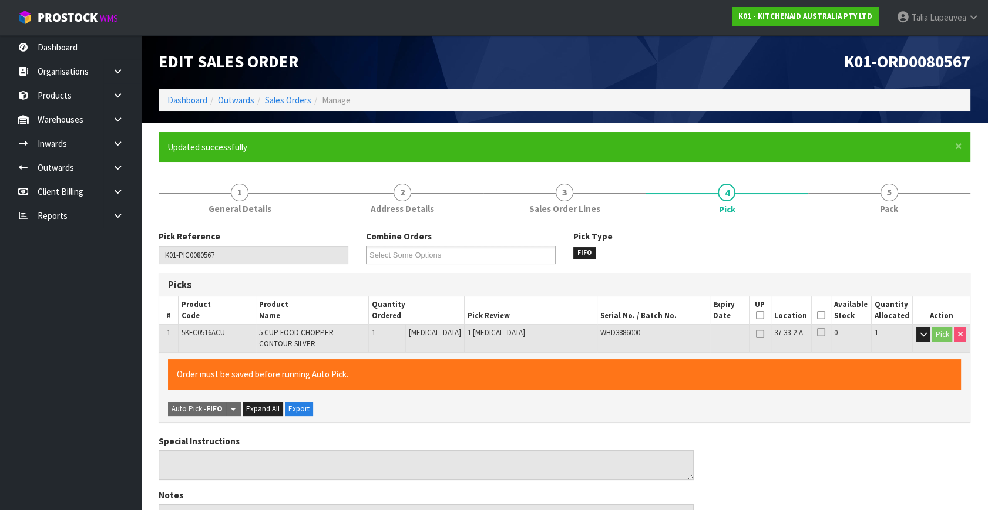
type input "[PERSON_NAME]"
type input "[DATE]T11:10:27"
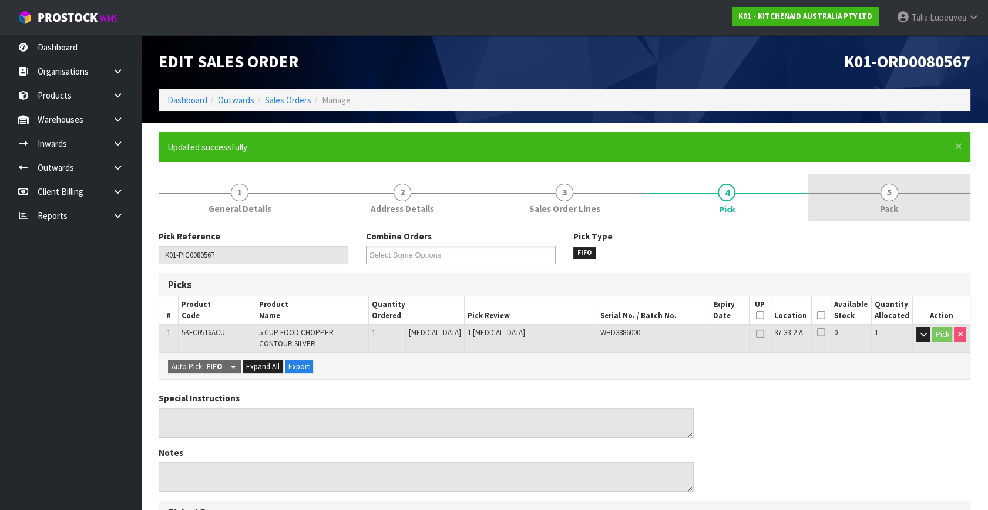
click at [880, 208] on span "Pack" at bounding box center [889, 209] width 18 height 12
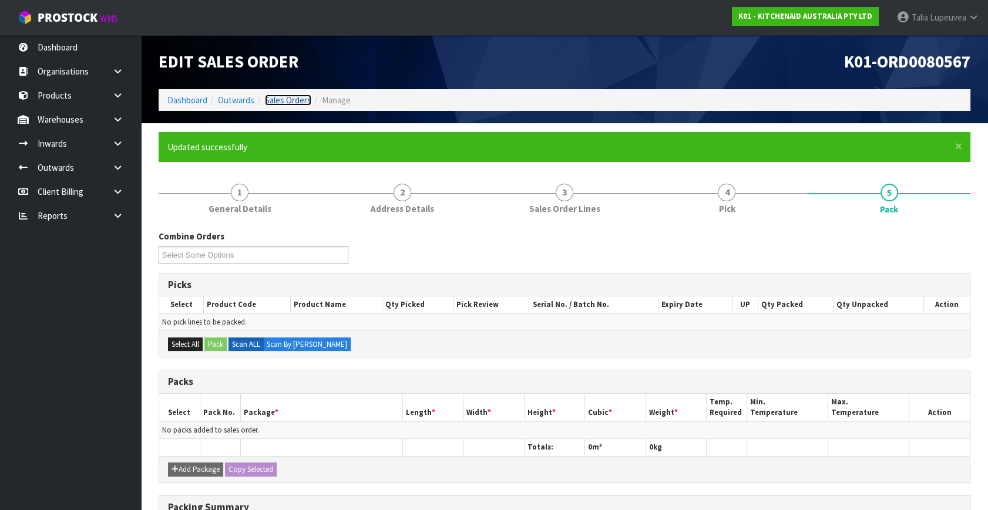
click at [275, 98] on link "Sales Orders" at bounding box center [288, 100] width 46 height 11
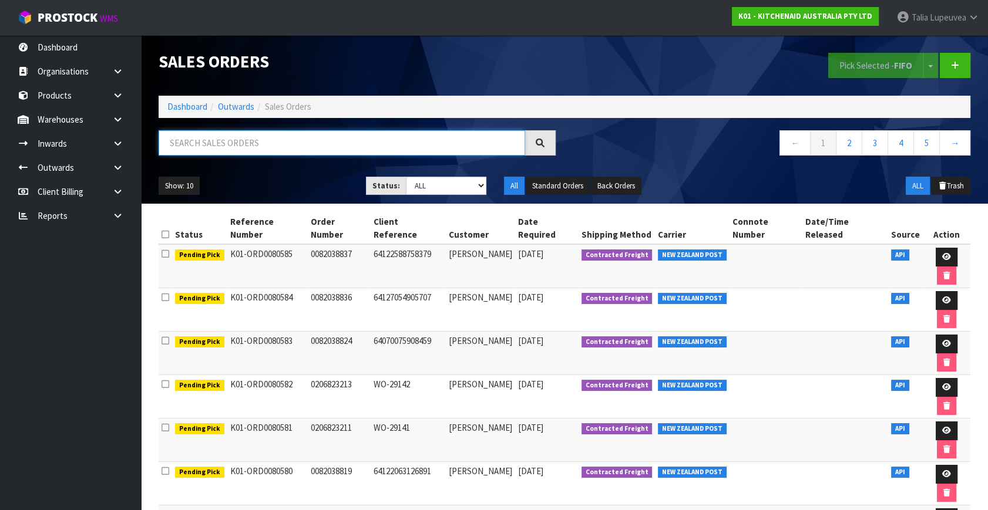
click at [214, 153] on input "text" at bounding box center [342, 142] width 366 height 25
type input "JOB-0417247"
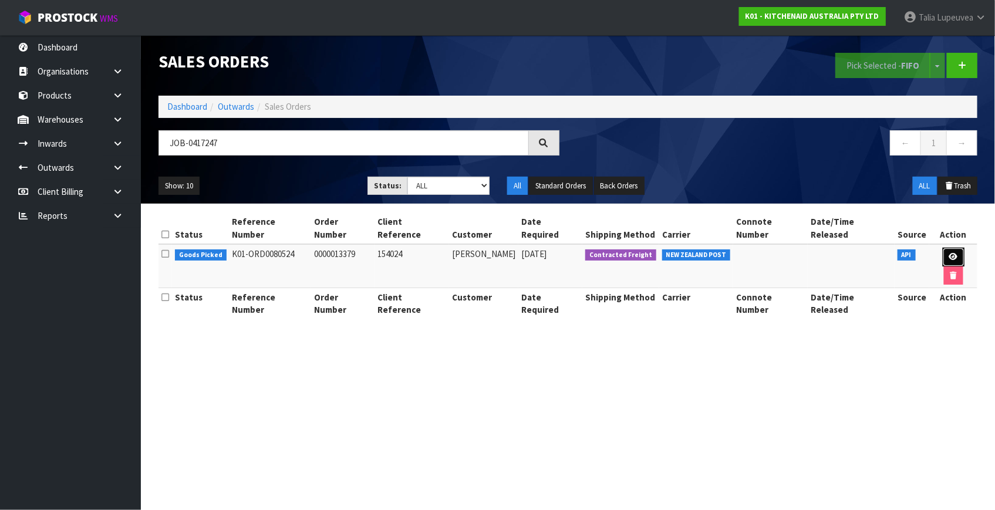
click at [943, 248] on link at bounding box center [954, 257] width 22 height 19
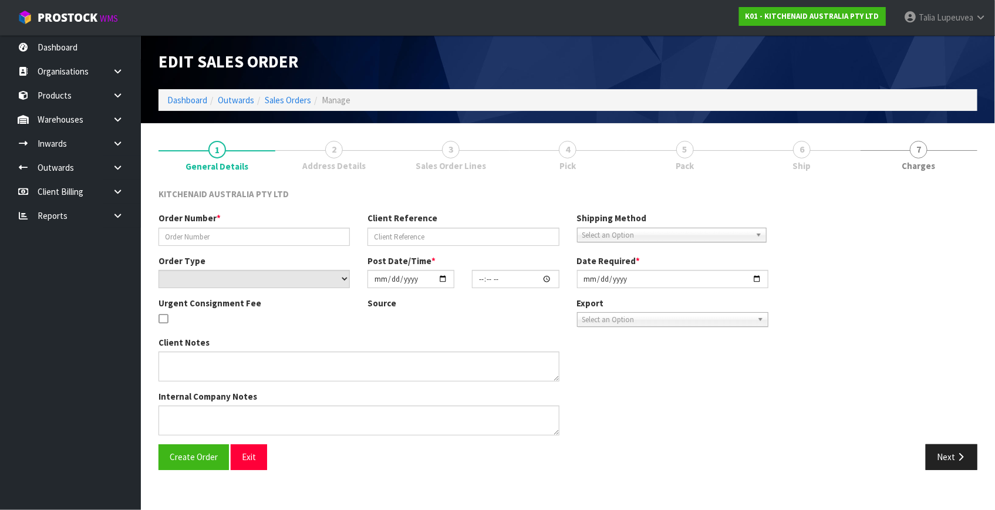
type input "0000013379"
type input "154024"
select select "number:0"
type input "[DATE]"
type input "12:31:56.000"
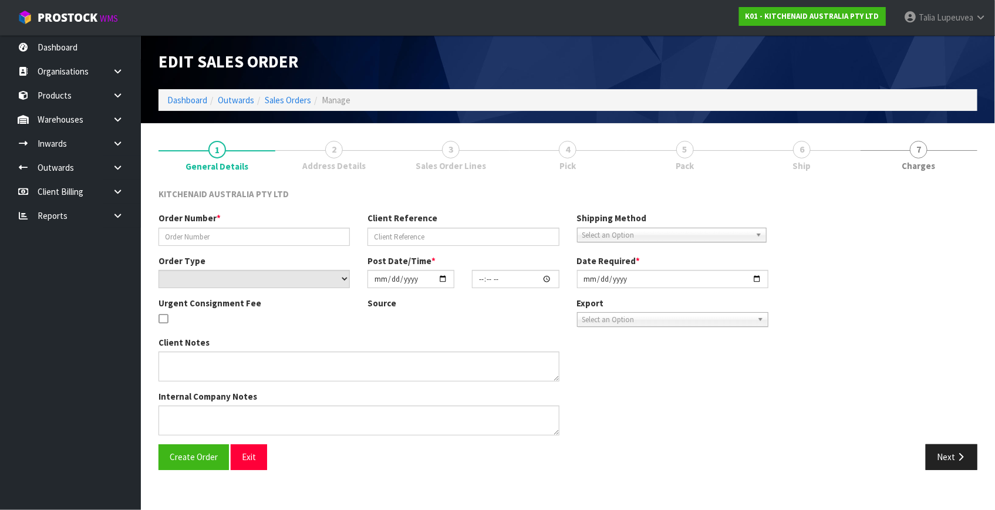
type input "[DATE]"
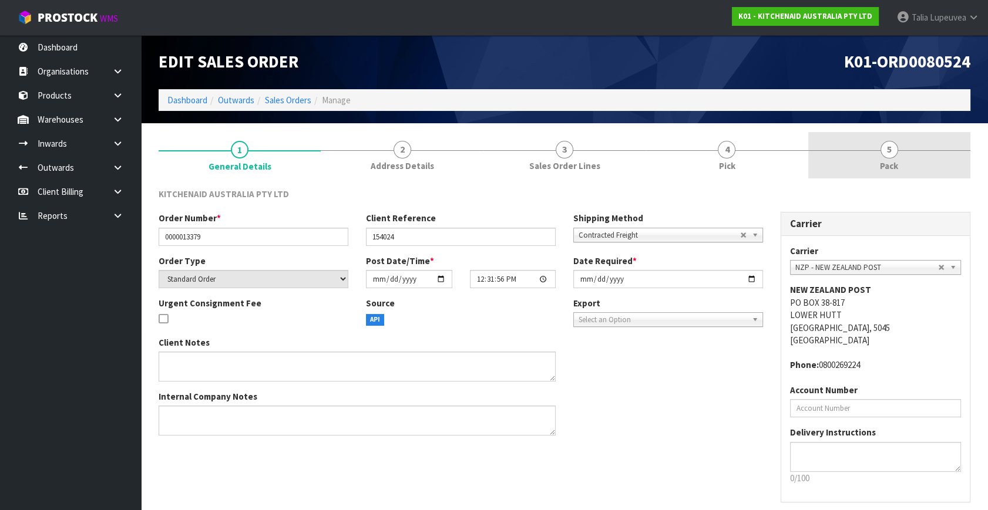
click at [917, 146] on link "5 Pack" at bounding box center [889, 155] width 162 height 46
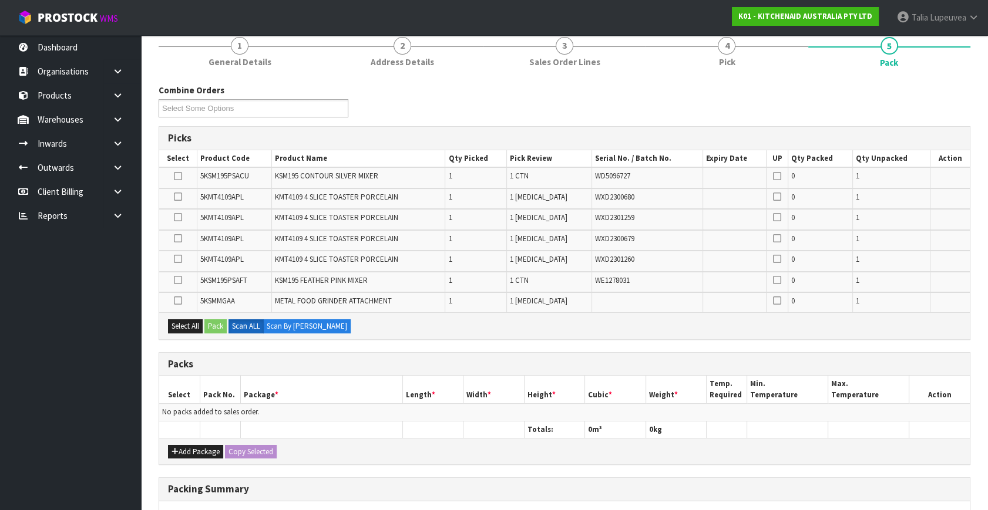
scroll to position [106, 0]
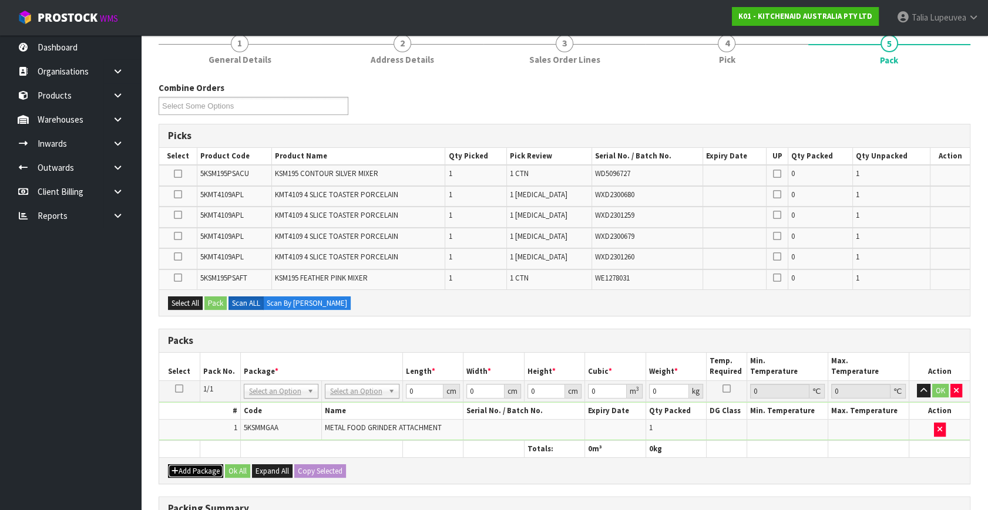
click at [201, 473] on button "Add Package" at bounding box center [195, 472] width 55 height 14
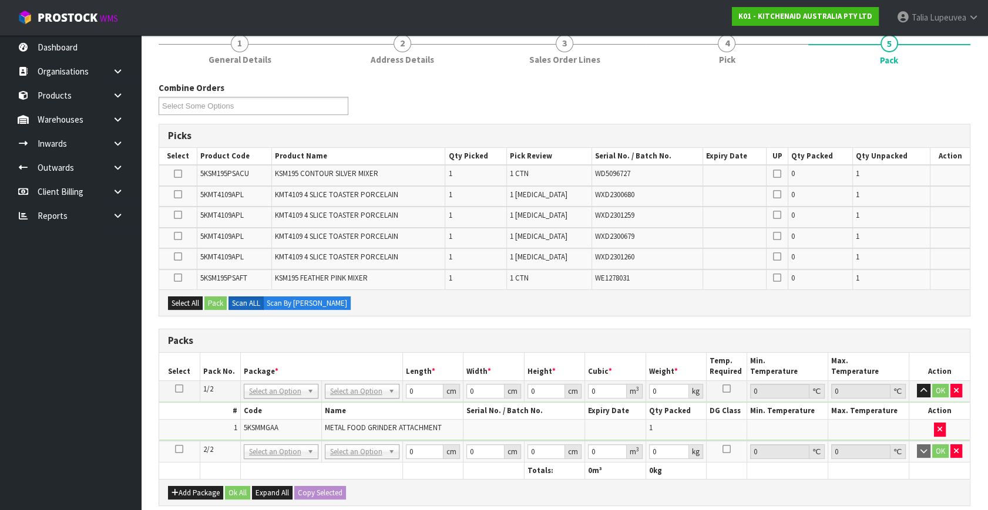
click at [177, 449] on icon at bounding box center [179, 449] width 8 height 1
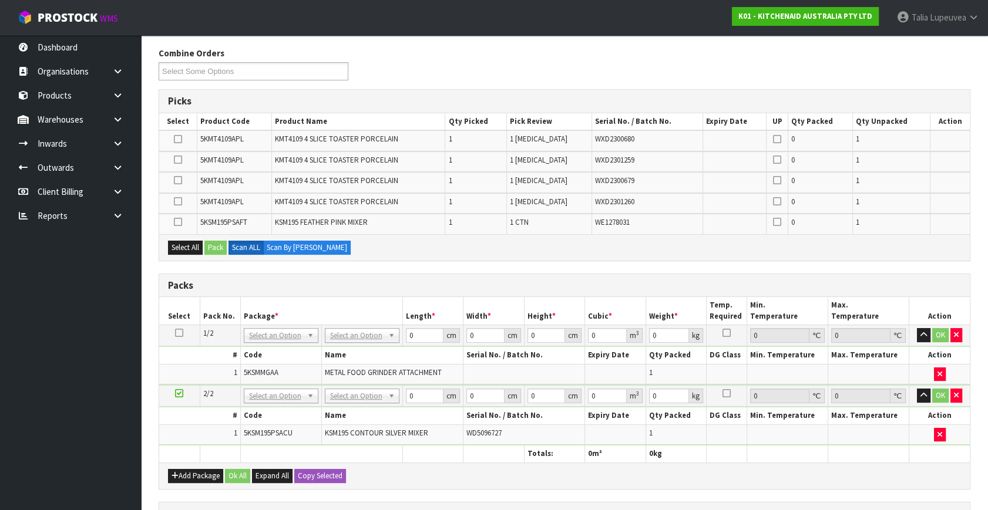
scroll to position [160, 0]
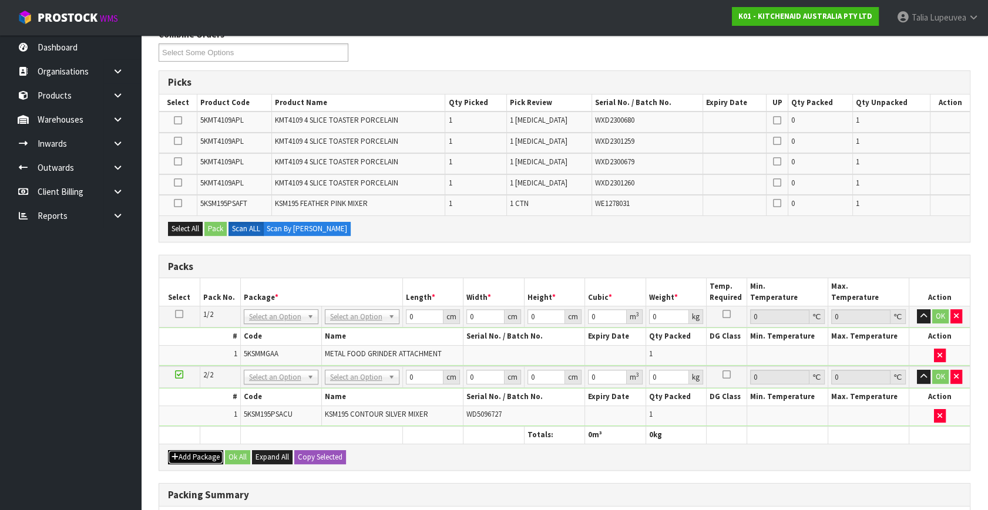
click at [182, 450] on button "Add Package" at bounding box center [195, 457] width 55 height 14
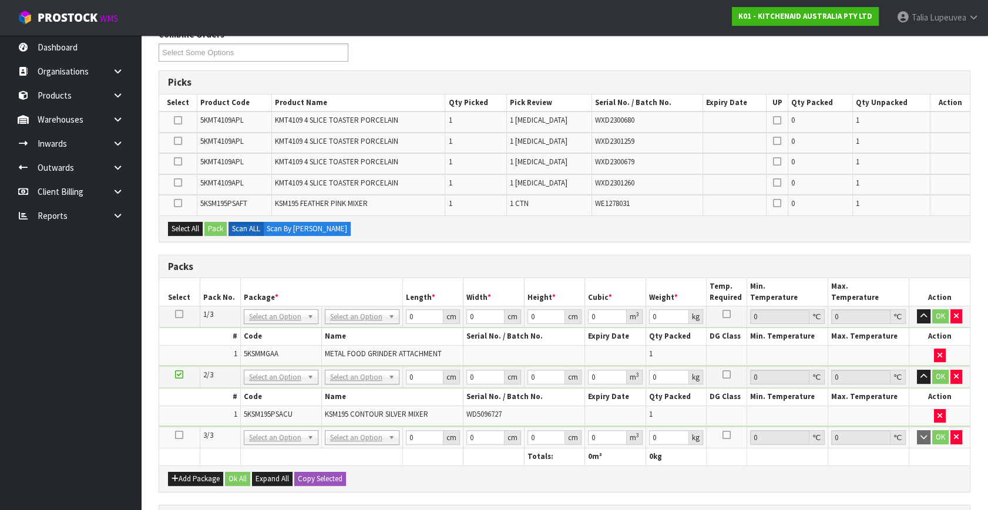
click at [177, 435] on icon at bounding box center [179, 435] width 8 height 1
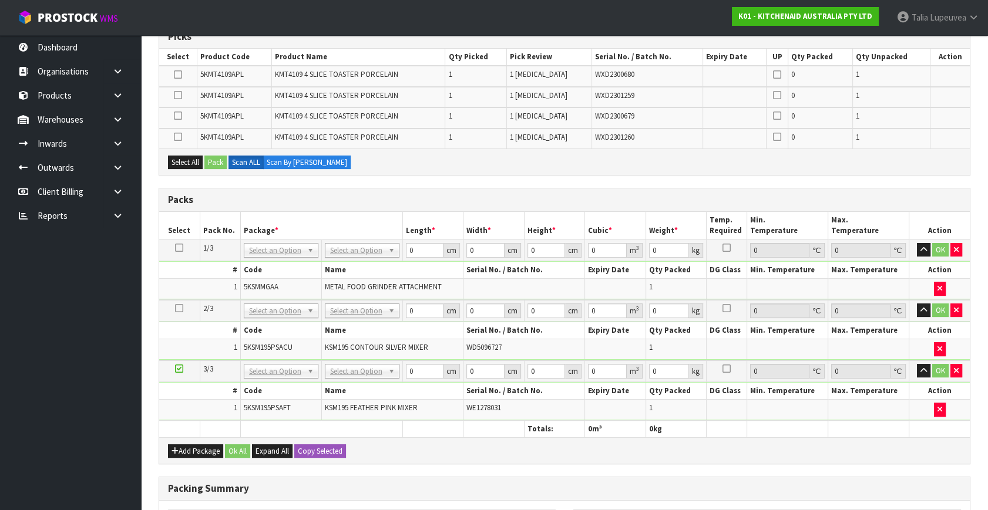
scroll to position [267, 0]
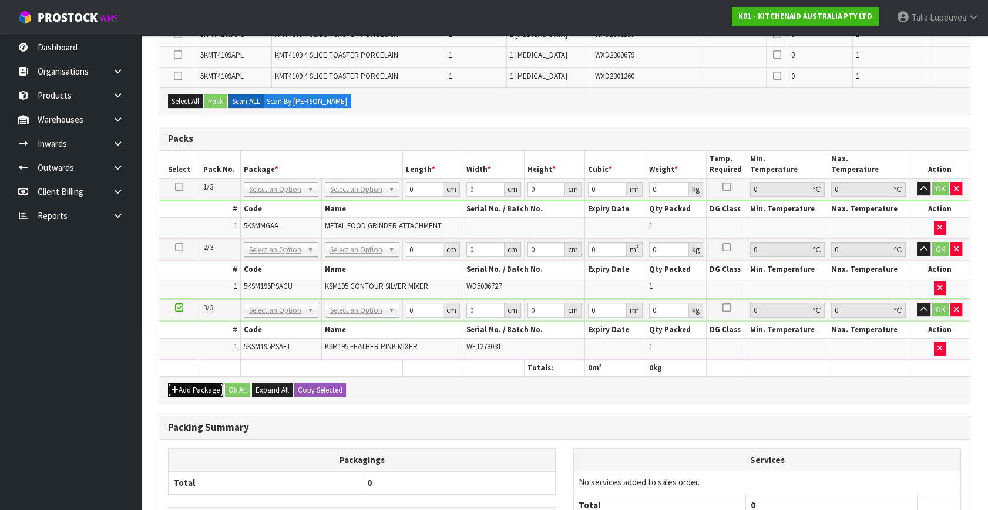
click at [187, 383] on button "Add Package" at bounding box center [195, 390] width 55 height 14
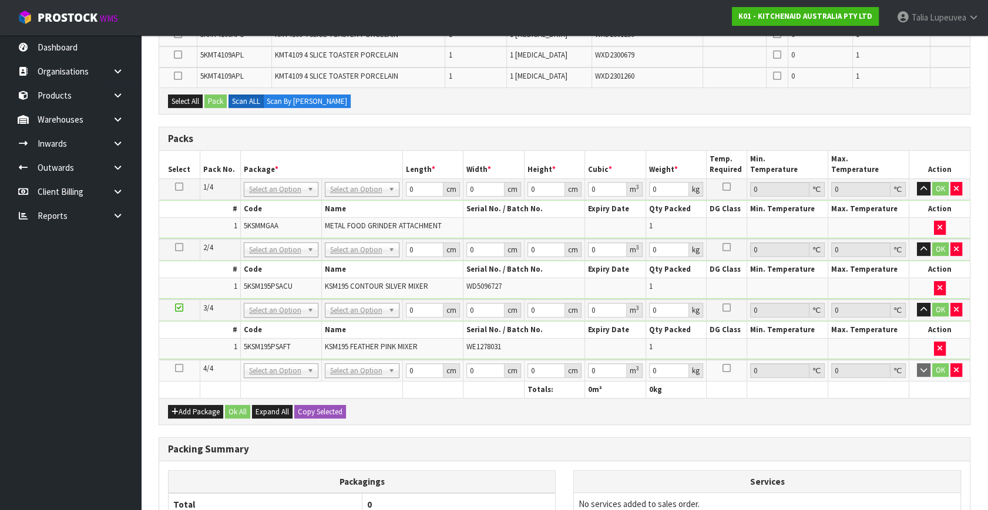
click at [178, 368] on icon at bounding box center [179, 368] width 8 height 1
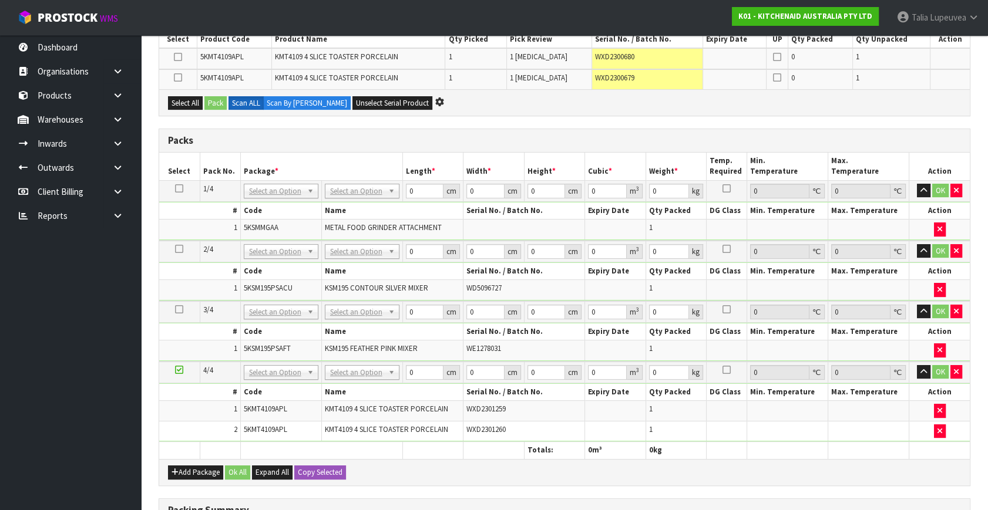
scroll to position [213, 0]
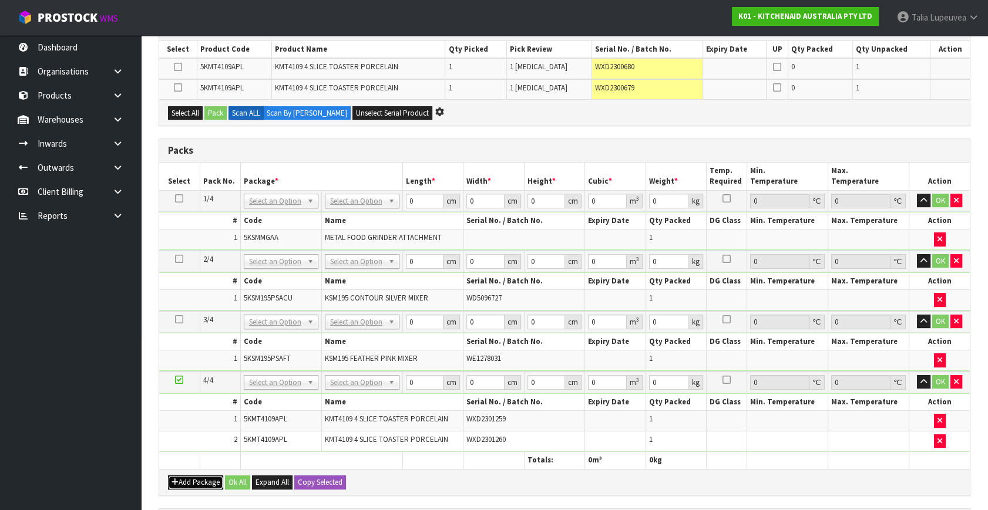
click at [171, 476] on button "Add Package" at bounding box center [195, 483] width 55 height 14
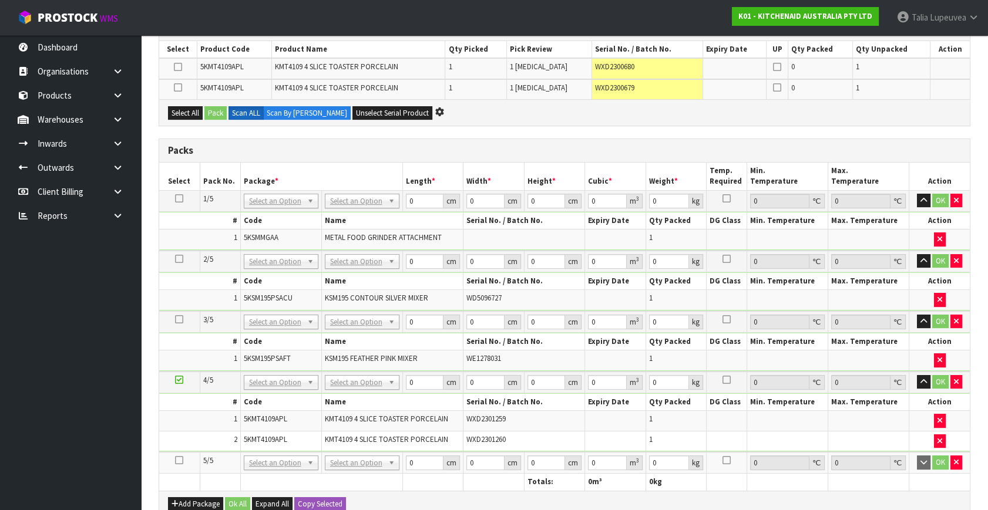
click at [174, 455] on td at bounding box center [179, 463] width 41 height 22
click at [176, 460] on icon at bounding box center [179, 460] width 8 height 1
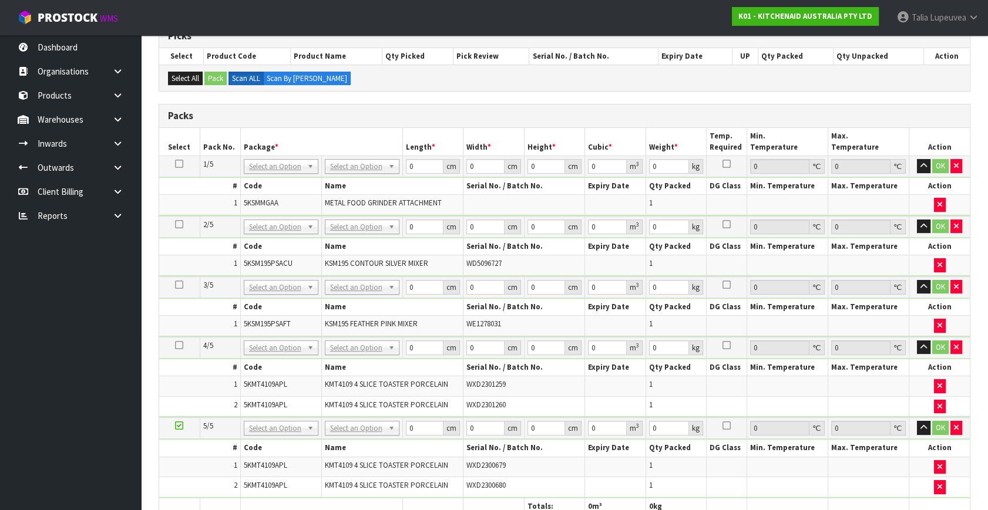
scroll to position [267, 0]
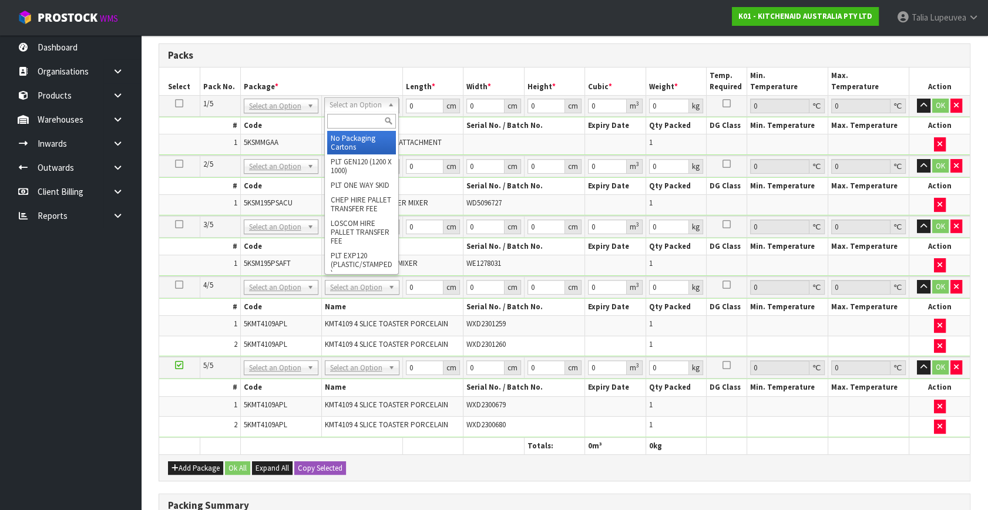
click at [354, 125] on input "text" at bounding box center [361, 121] width 69 height 15
type input "oc"
type input "2.3"
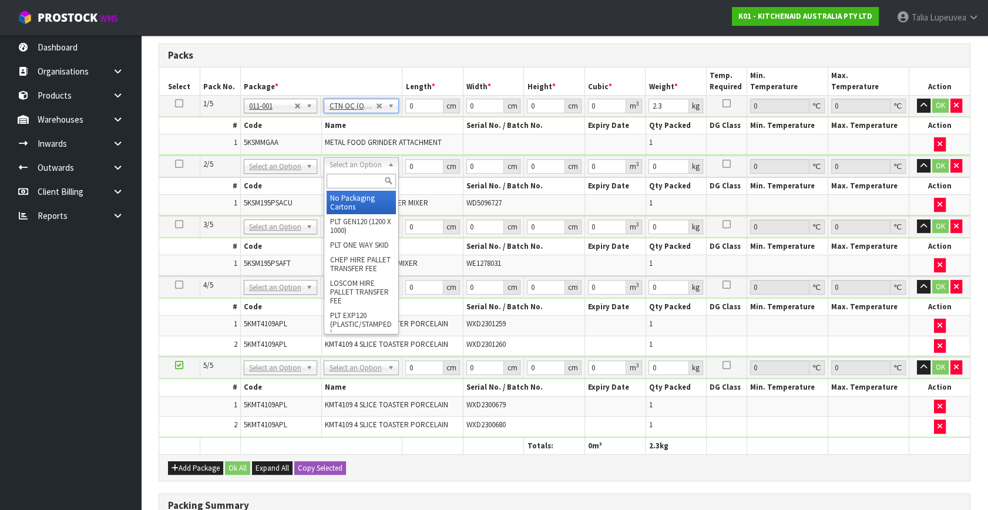
click at [365, 177] on input "text" at bounding box center [361, 181] width 69 height 15
type input "own"
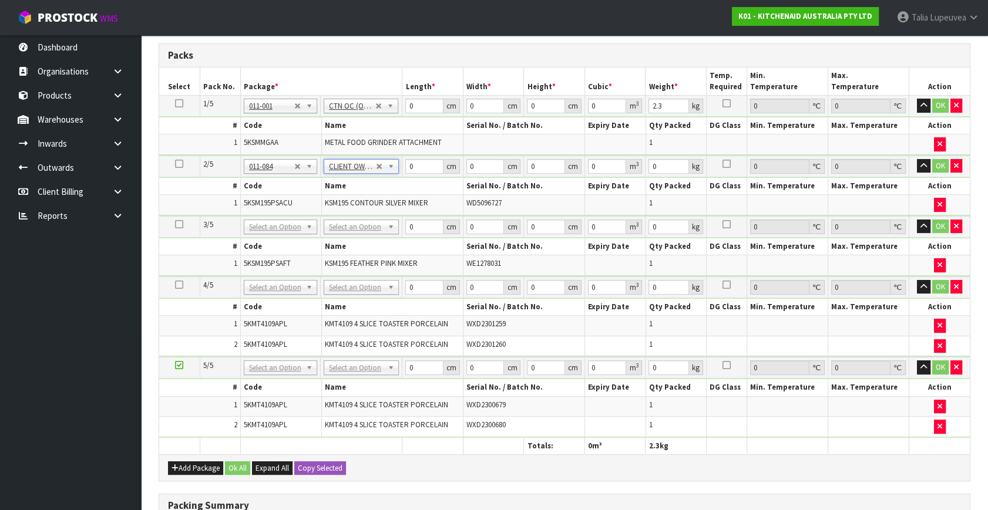
type input "12.45"
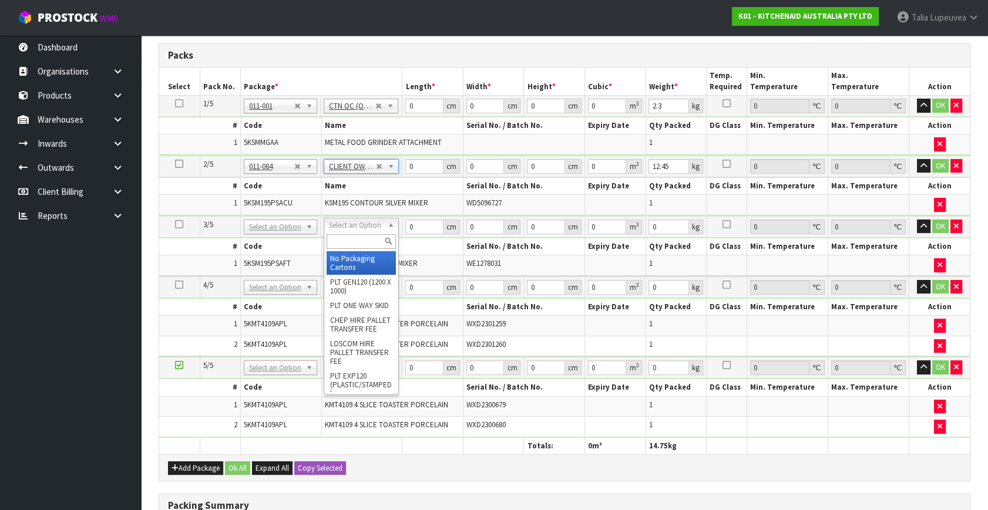
click at [362, 240] on input "text" at bounding box center [361, 241] width 69 height 15
type input "own"
type input "2"
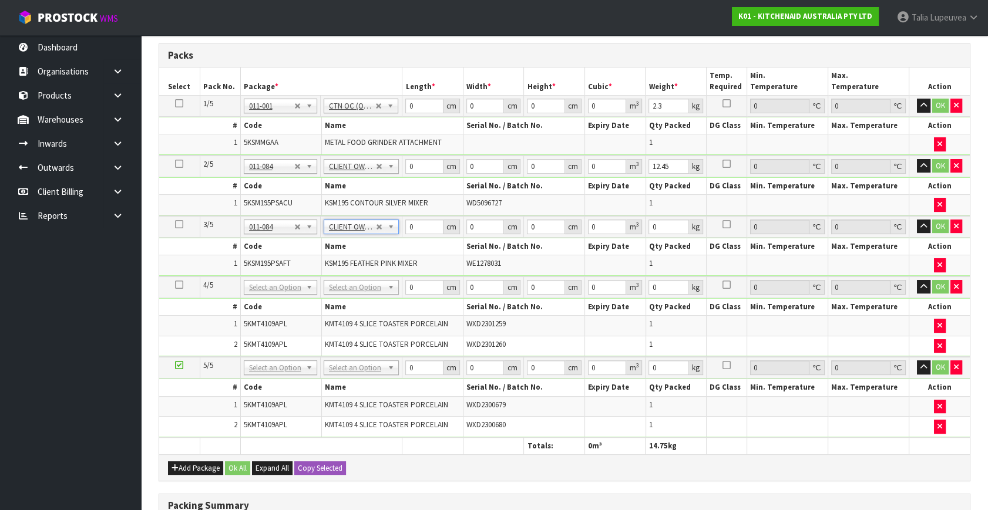
type input "12.45"
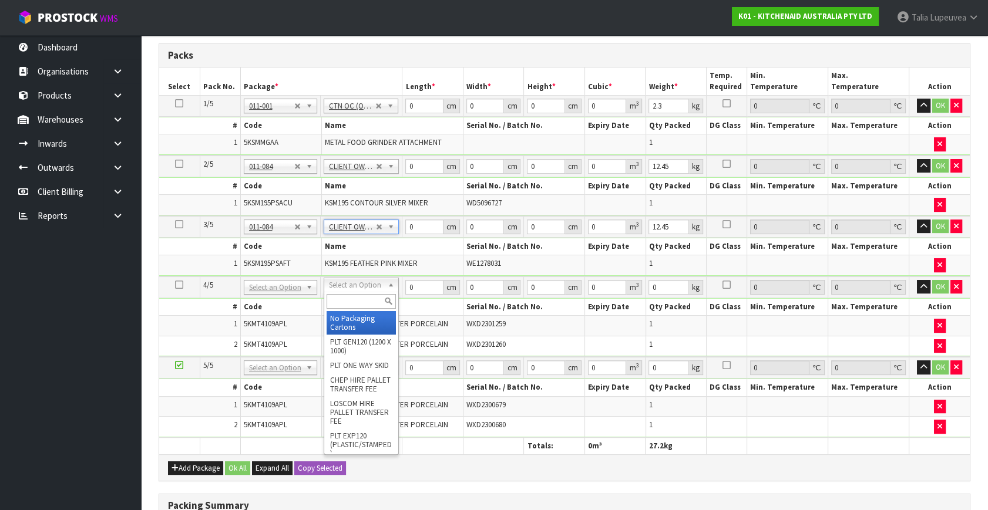
click at [370, 295] on input "text" at bounding box center [362, 301] width 70 height 15
type input "own"
type input "3"
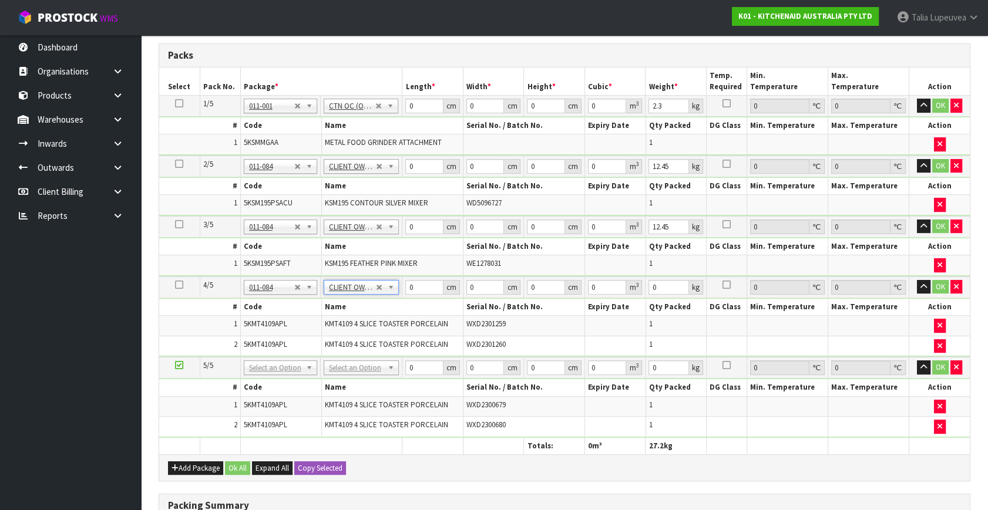
type input "9.2"
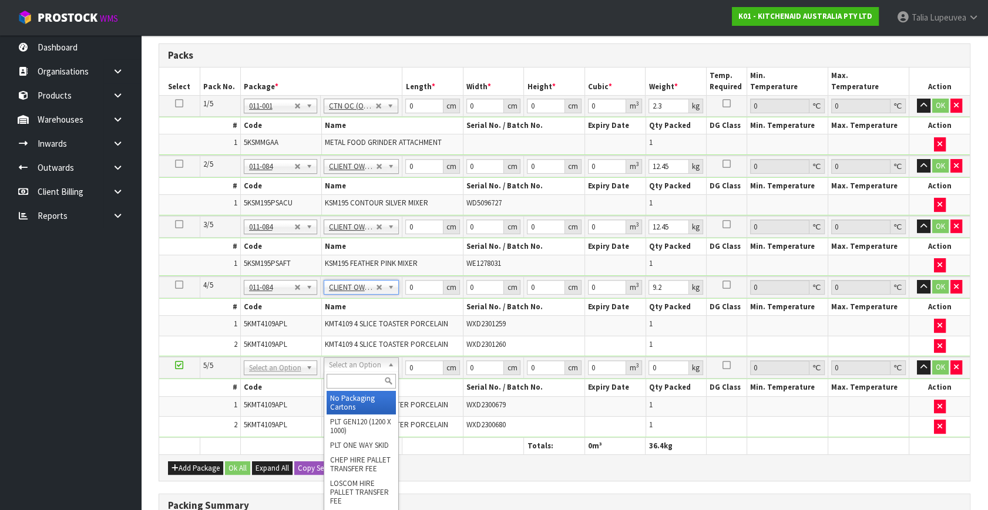
click at [365, 374] on input "text" at bounding box center [362, 381] width 70 height 15
type input "own"
type input "4"
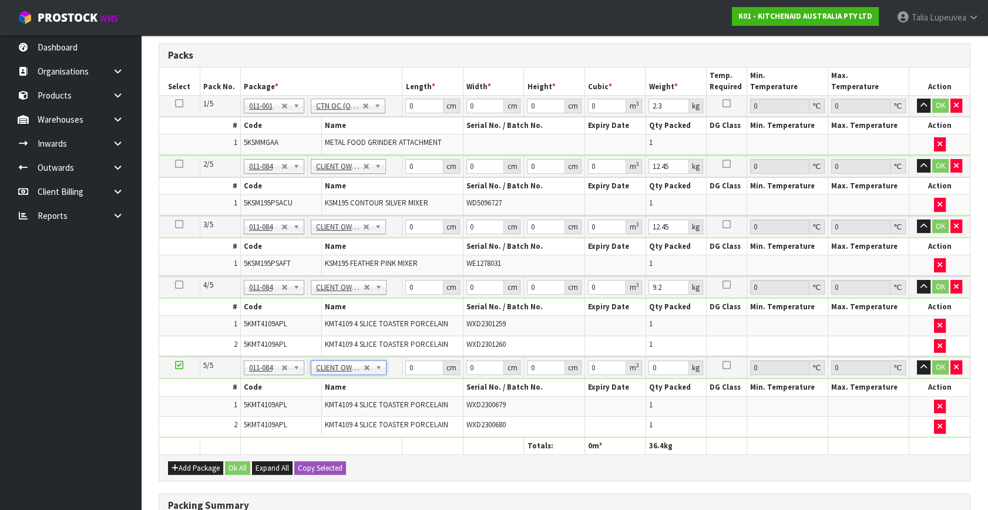
type input "9.2"
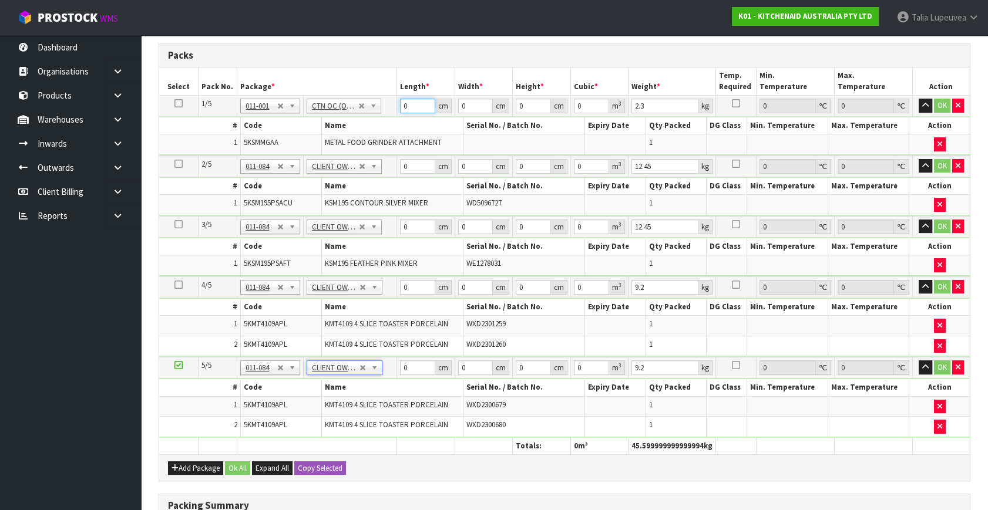
drag, startPoint x: 415, startPoint y: 100, endPoint x: 401, endPoint y: 103, distance: 13.8
click at [402, 103] on input "0" at bounding box center [417, 106] width 35 height 15
type input "42"
type input "28"
type input "1"
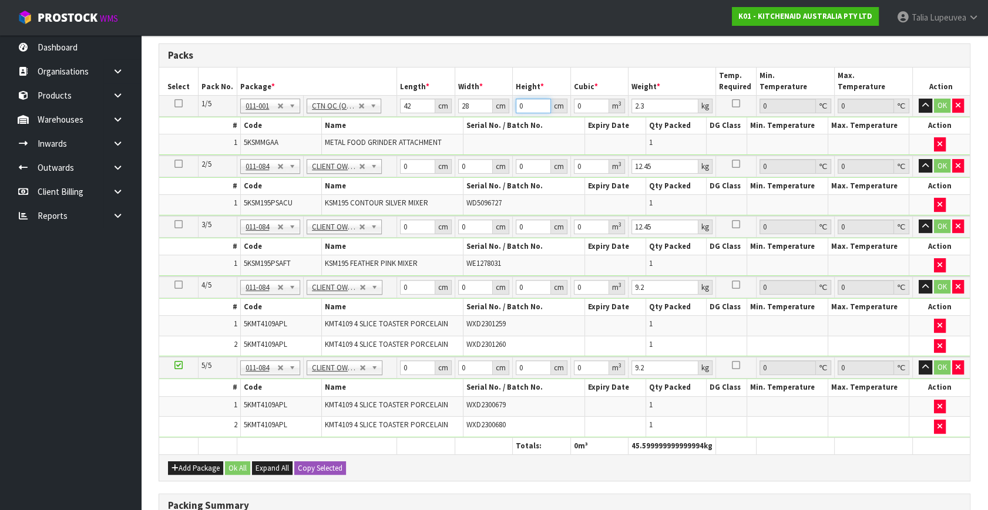
type input "0.001176"
type input "18"
type input "0.021168"
type input "18"
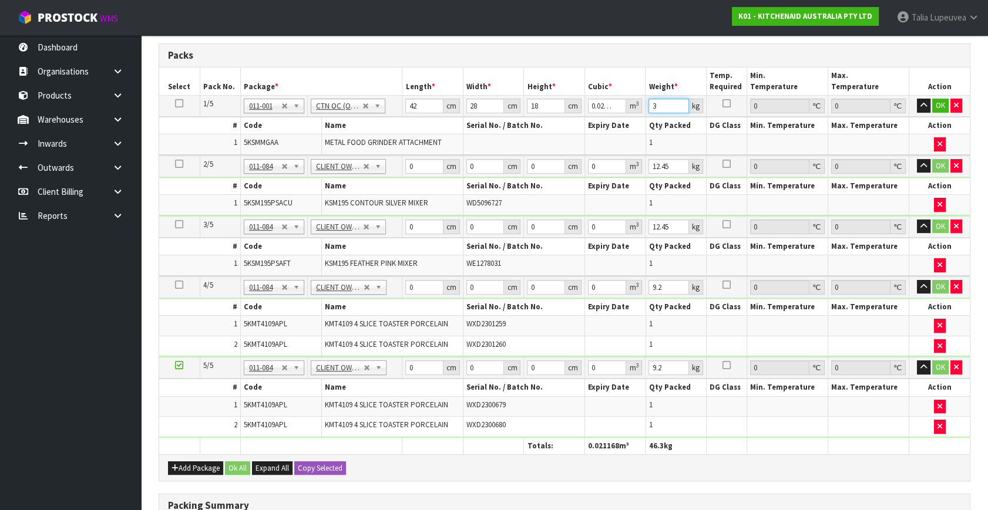
type input "3"
drag, startPoint x: 421, startPoint y: 161, endPoint x: 405, endPoint y: 164, distance: 16.7
click at [405, 164] on td "0 cm" at bounding box center [432, 167] width 61 height 22
type input "43"
type input "29"
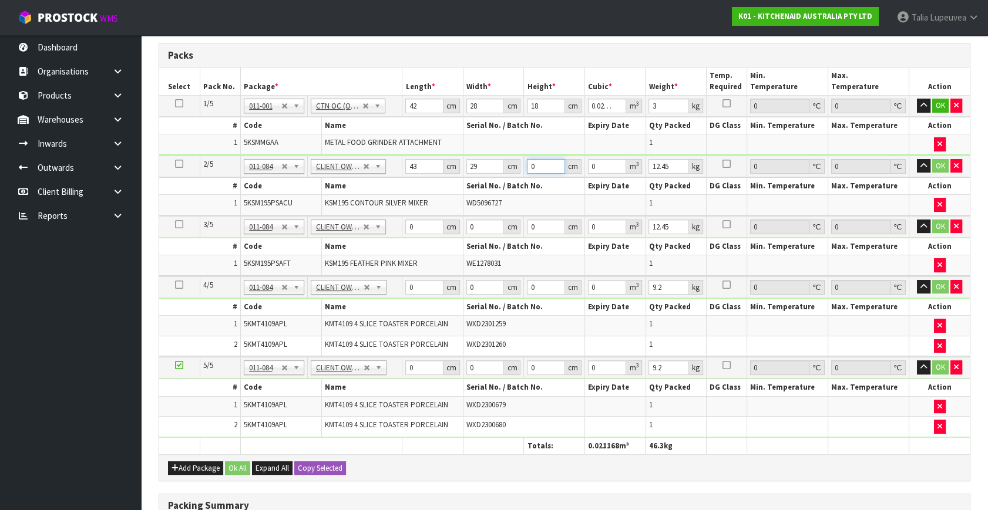
type input "4"
type input "0.004988"
type input "43"
type input "0.053621"
type input "43"
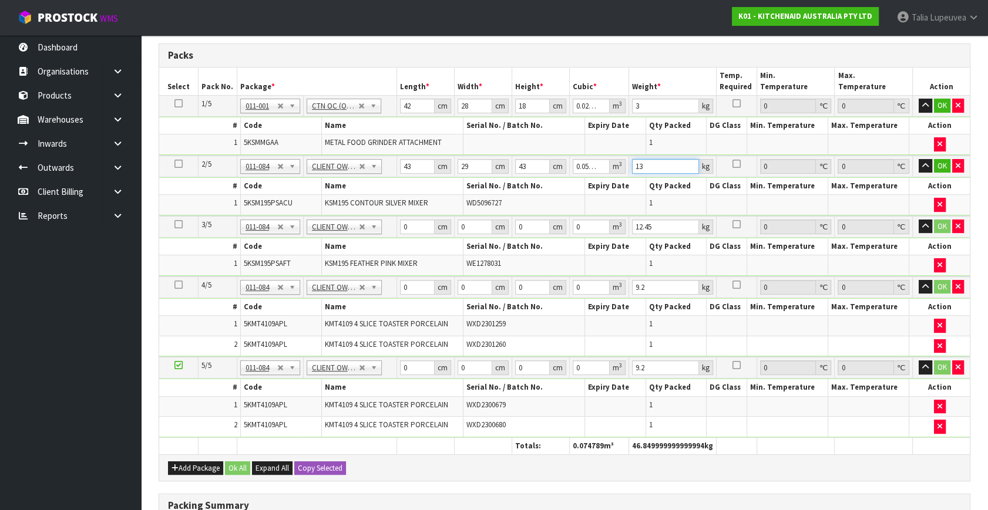
type input "13"
click at [416, 224] on input "0" at bounding box center [417, 227] width 35 height 15
drag, startPoint x: 416, startPoint y: 224, endPoint x: 399, endPoint y: 229, distance: 17.7
click at [399, 229] on td "0 cm" at bounding box center [425, 227] width 58 height 22
type input "43"
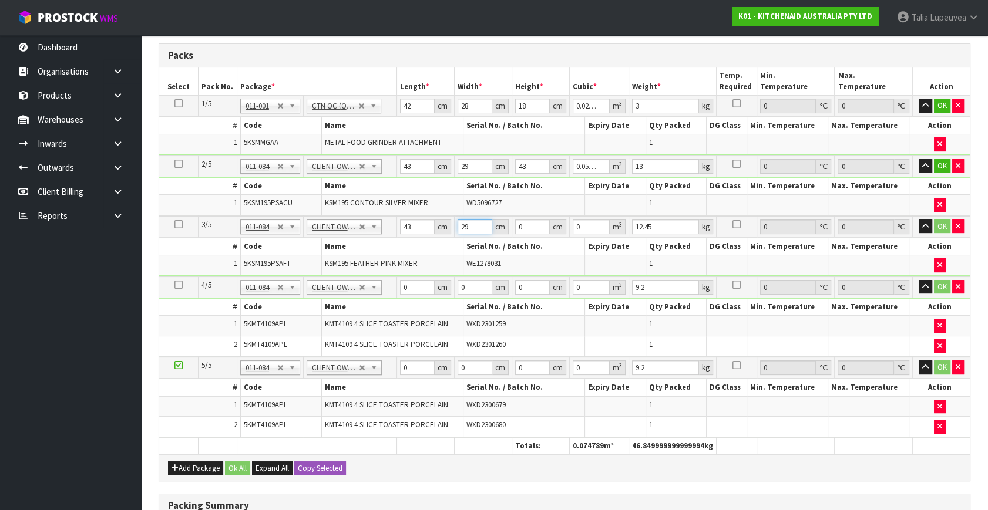
type input "29"
type input "4"
type input "0.004988"
type input "43"
type input "0.053621"
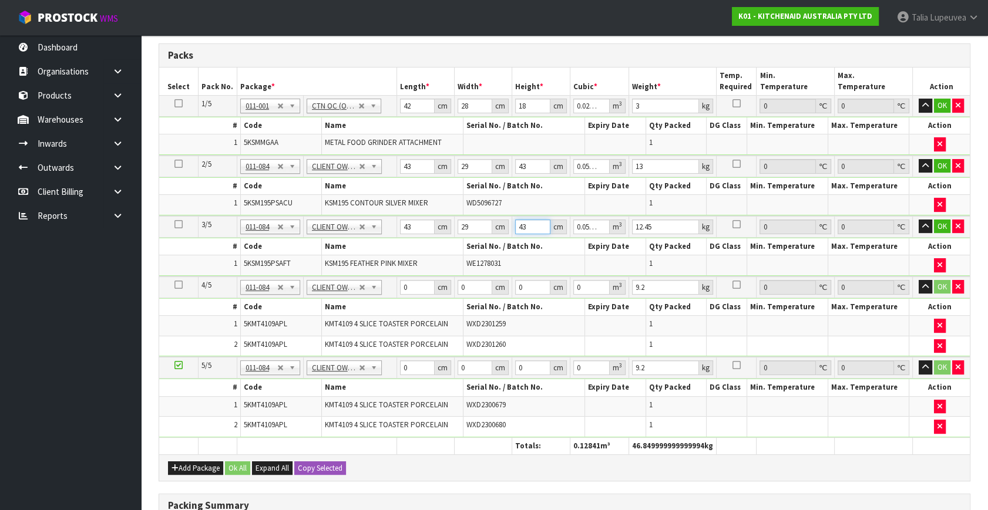
type input "43"
type input "13"
drag, startPoint x: 409, startPoint y: 286, endPoint x: 380, endPoint y: 290, distance: 29.6
click at [380, 290] on tr "4/5 NONE 007-001 007-002 007-004 007-009 007-013 007-014 007-015 007-017 007-01…" at bounding box center [564, 288] width 810 height 22
type input "79"
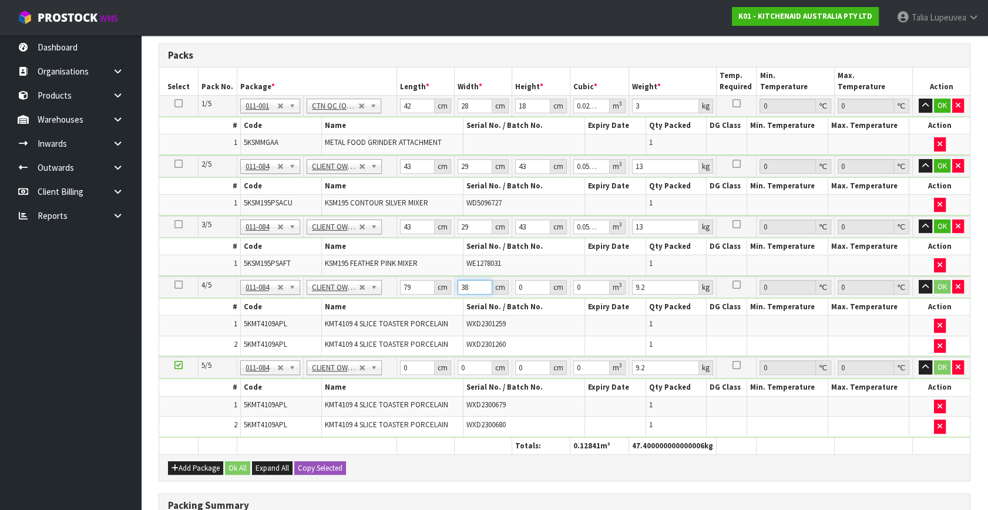
type input "38"
type input "2"
type input "0.006004"
type input "29"
type input "0.087058"
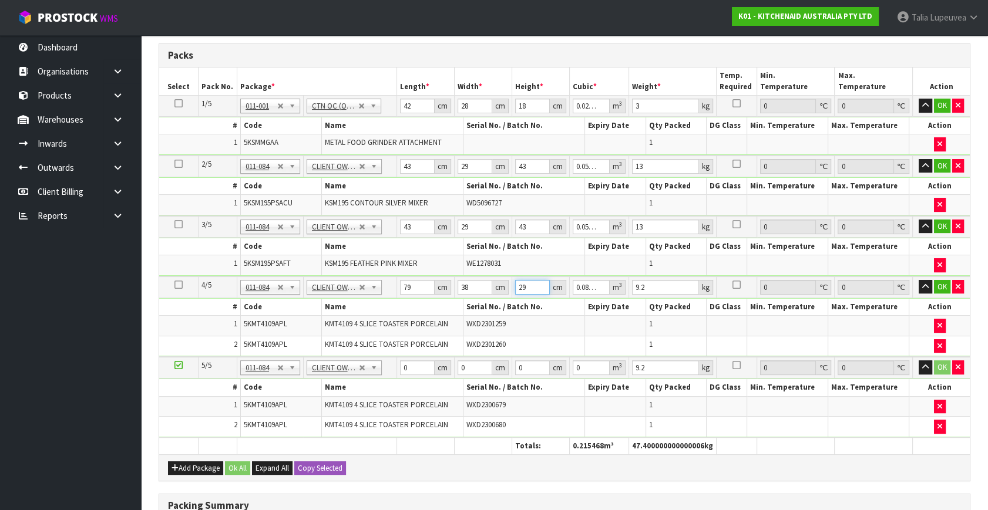
type input "29"
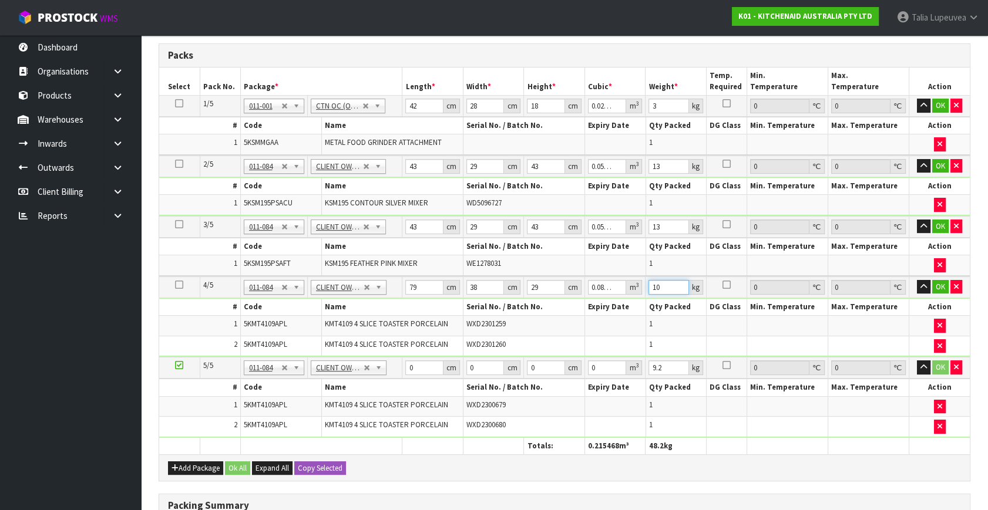
type input "10"
drag, startPoint x: 418, startPoint y: 366, endPoint x: 395, endPoint y: 365, distance: 22.3
click at [395, 365] on tr "5/5 NONE 007-001 007-002 007-004 007-009 007-013 007-014 007-015 007-017 007-01…" at bounding box center [564, 368] width 810 height 22
type input "79"
type input "38"
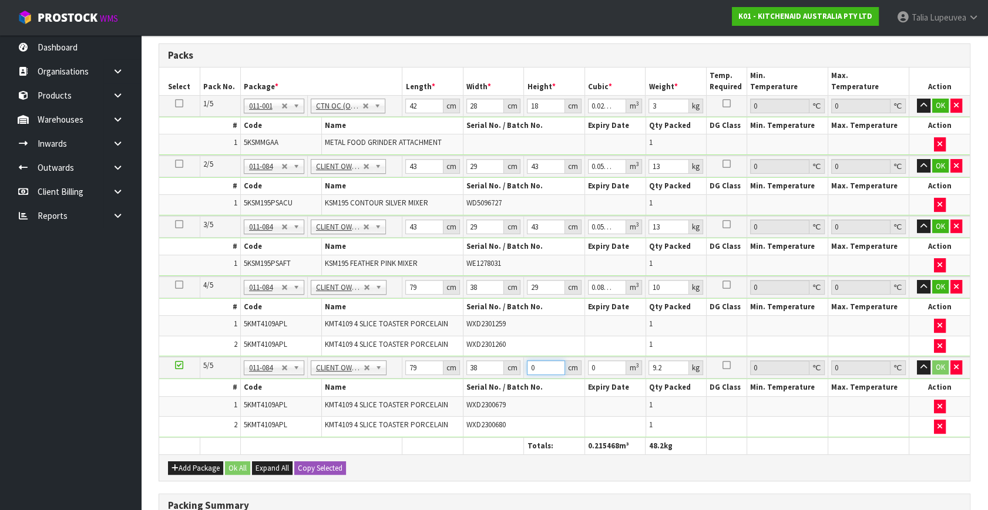
type input "2"
type input "0.006004"
type input "29"
type input "0.087058"
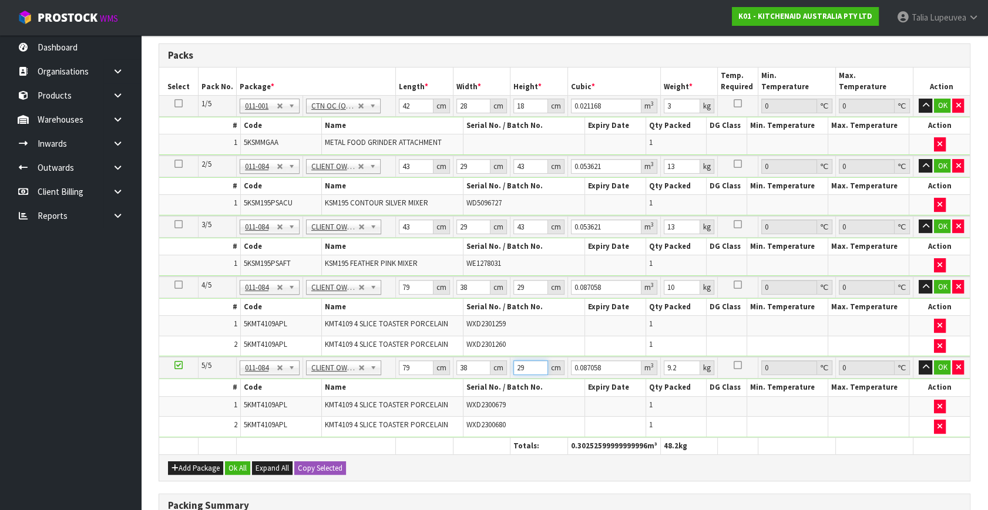
type input "29"
type input "10"
click at [934, 99] on button "OK" at bounding box center [942, 106] width 16 height 14
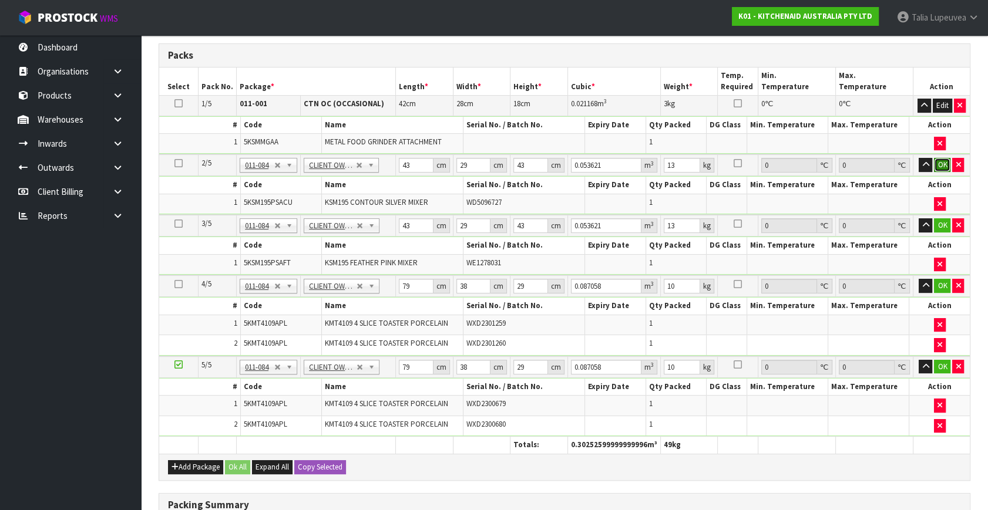
click at [943, 161] on button "OK" at bounding box center [942, 165] width 16 height 14
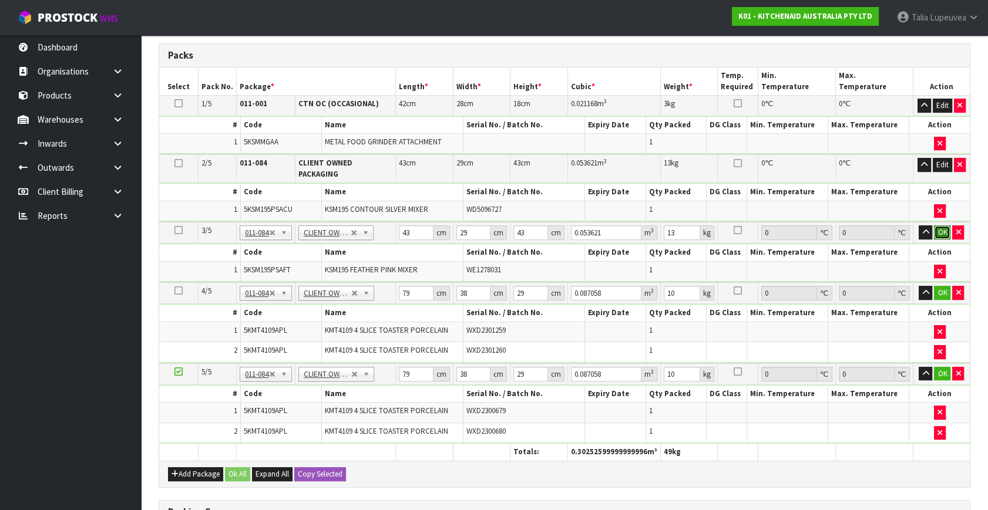
click at [946, 226] on button "OK" at bounding box center [942, 233] width 16 height 14
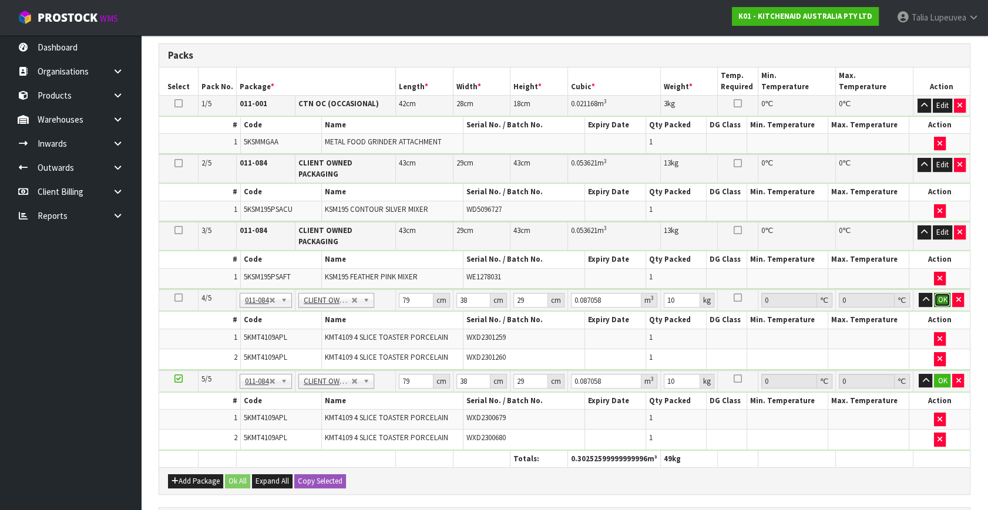
click at [937, 293] on button "OK" at bounding box center [942, 300] width 16 height 14
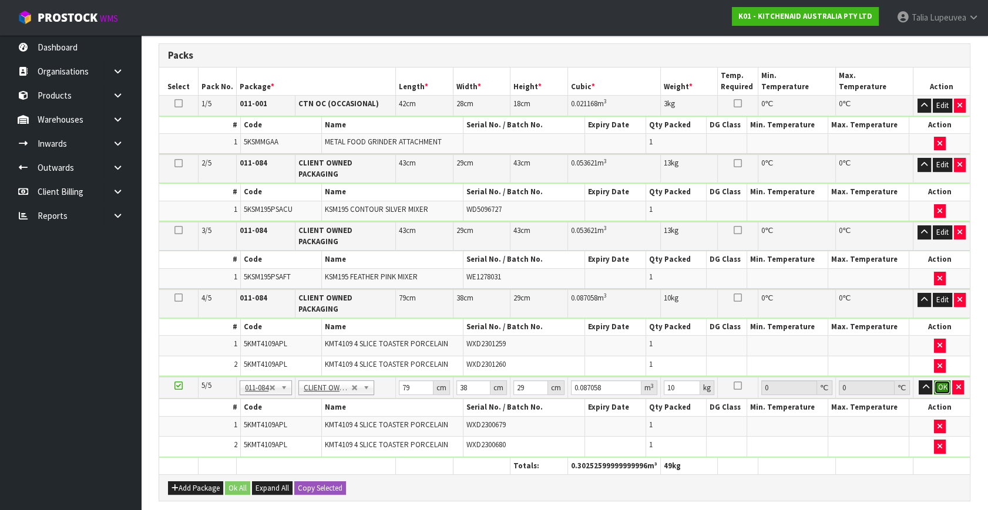
click at [946, 381] on button "OK" at bounding box center [942, 388] width 16 height 14
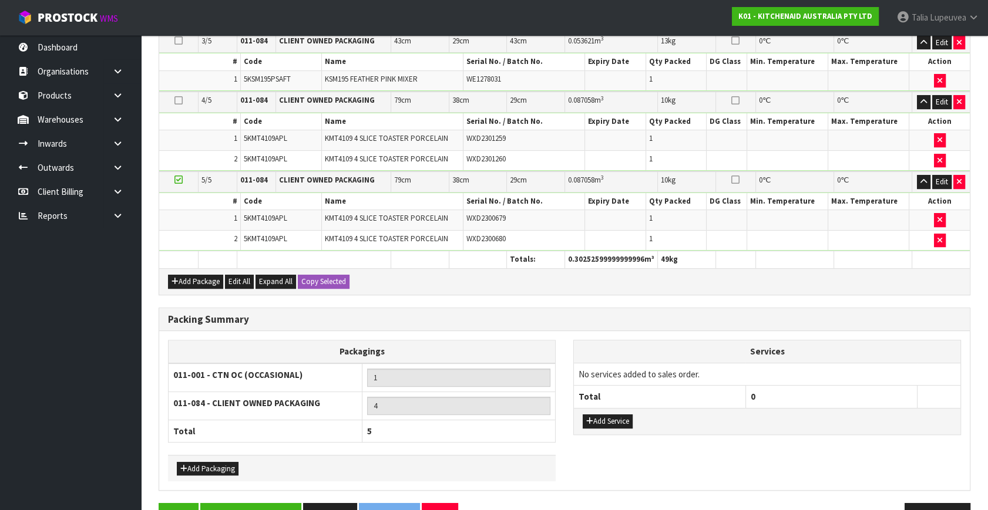
scroll to position [479, 0]
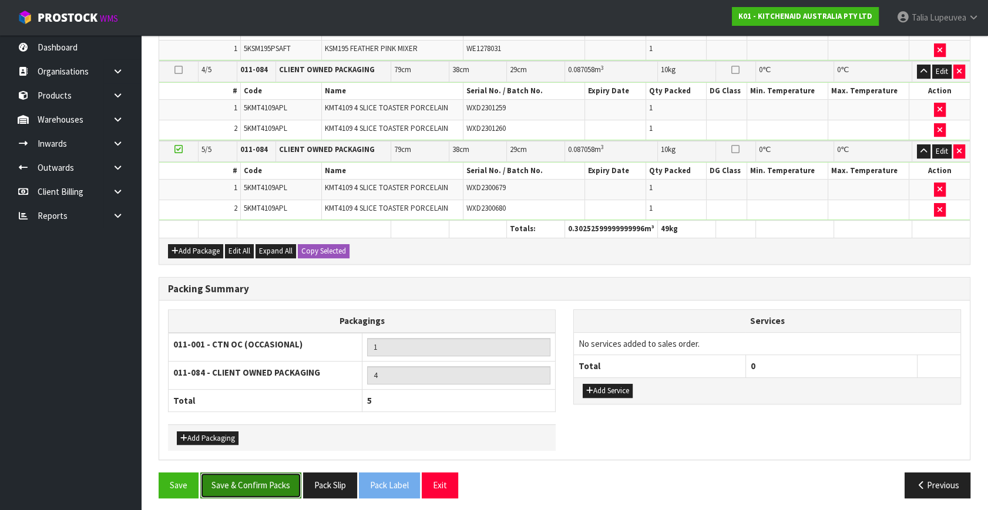
click at [261, 485] on button "Save & Confirm Packs" at bounding box center [250, 485] width 101 height 25
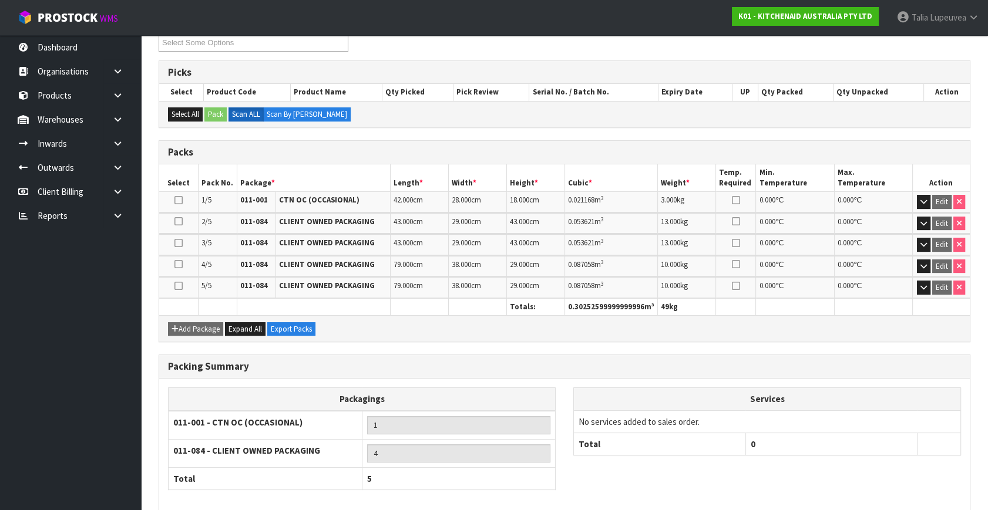
scroll to position [266, 0]
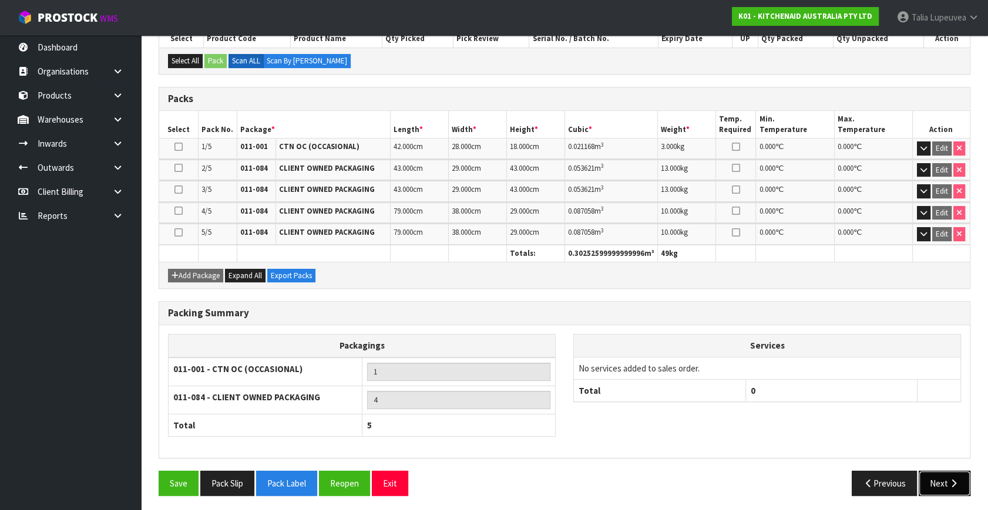
click at [934, 475] on button "Next" at bounding box center [944, 483] width 52 height 25
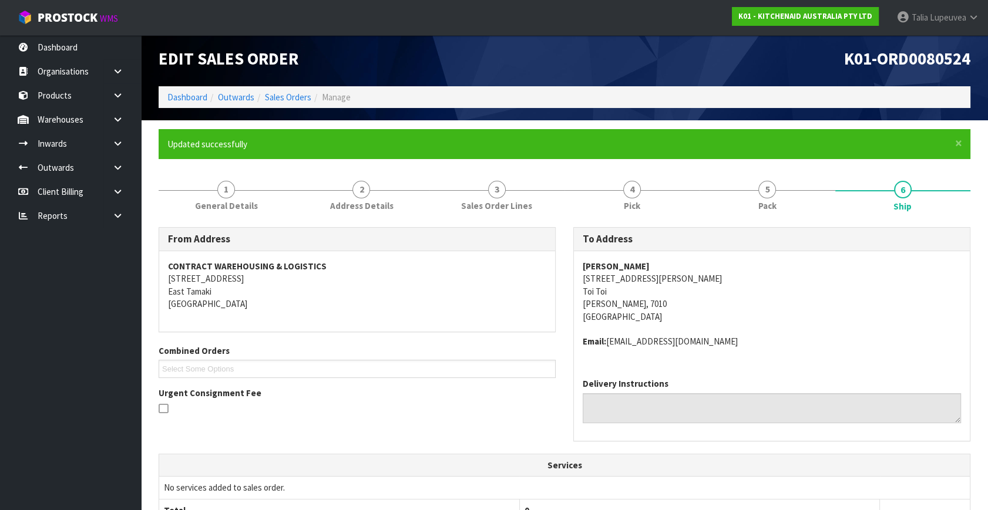
scroll to position [362, 0]
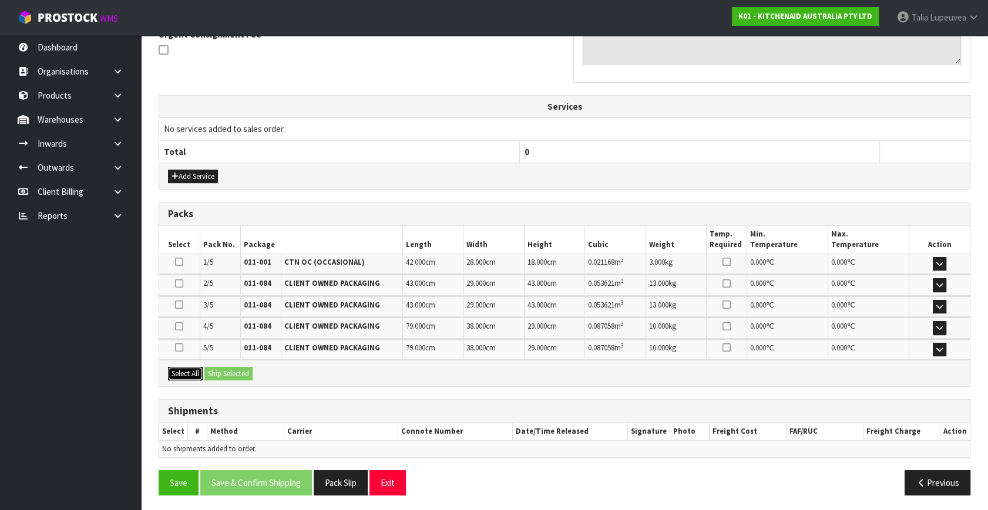
click at [186, 370] on button "Select All" at bounding box center [185, 374] width 35 height 14
click at [231, 374] on button "Ship Selected" at bounding box center [228, 374] width 48 height 14
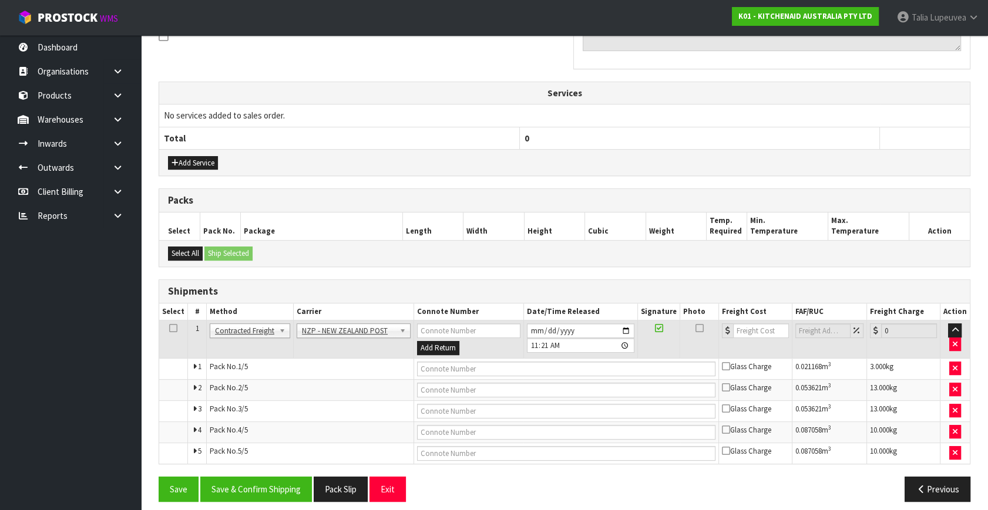
scroll to position [382, 0]
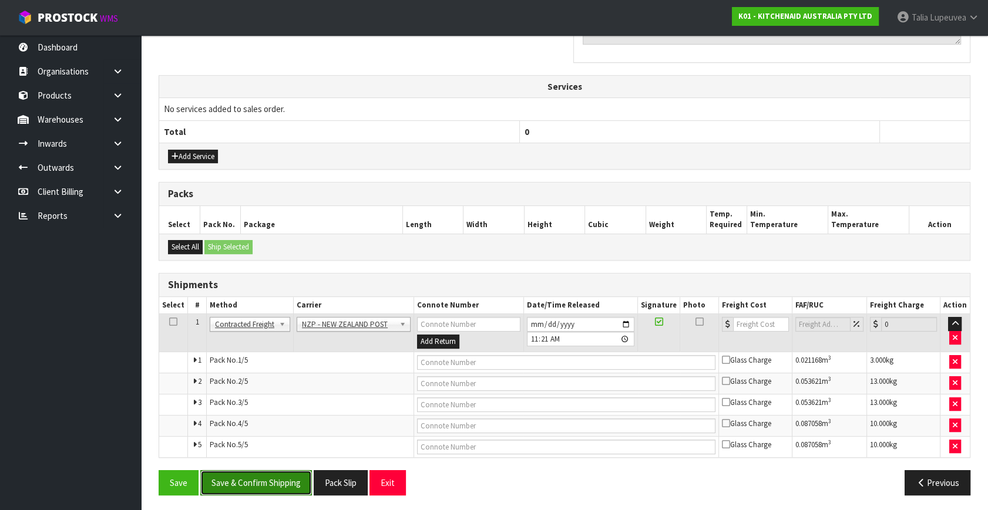
click at [270, 473] on button "Save & Confirm Shipping" at bounding box center [256, 482] width 112 height 25
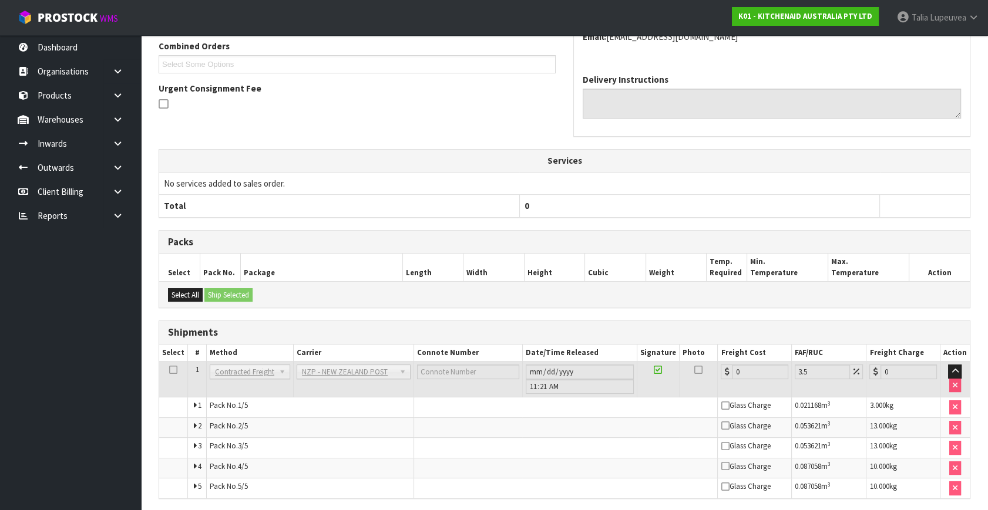
scroll to position [0, 0]
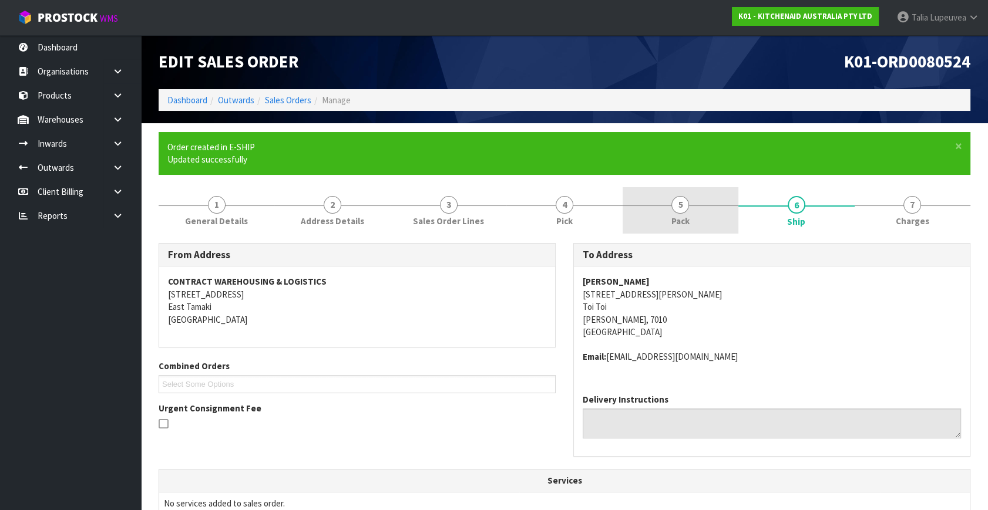
click at [664, 209] on link "5 Pack" at bounding box center [681, 210] width 116 height 46
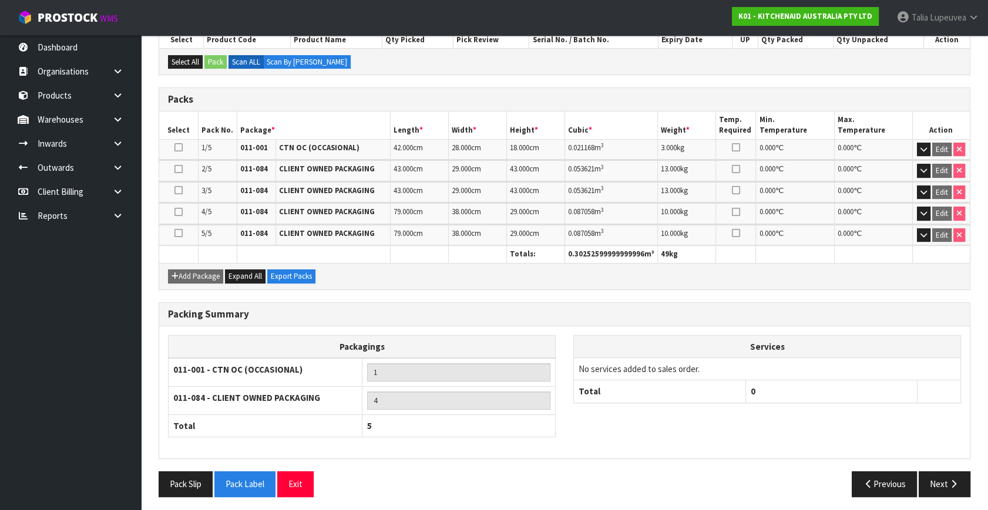
scroll to position [279, 0]
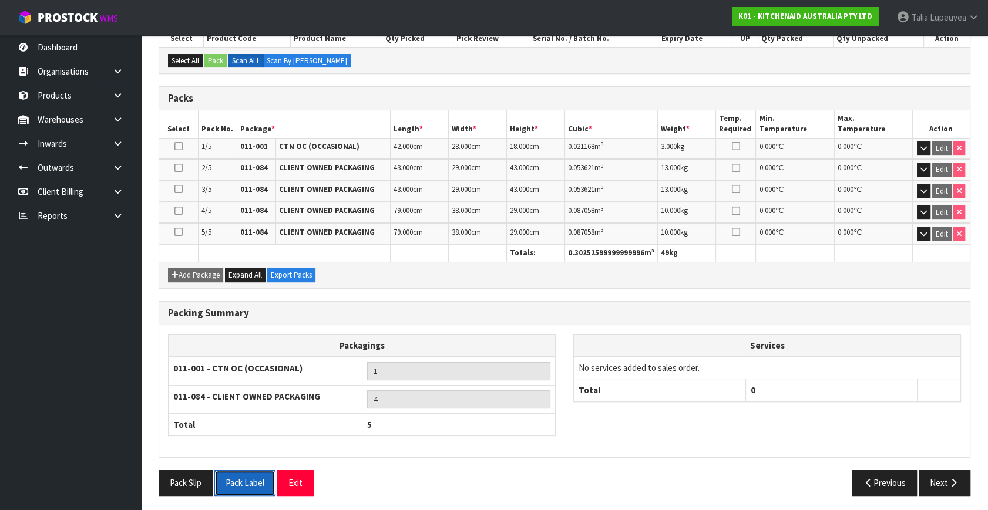
click at [239, 479] on button "Pack Label" at bounding box center [244, 482] width 61 height 25
click at [195, 476] on button "Pack Slip" at bounding box center [186, 482] width 54 height 25
